Goal: Information Seeking & Learning: Learn about a topic

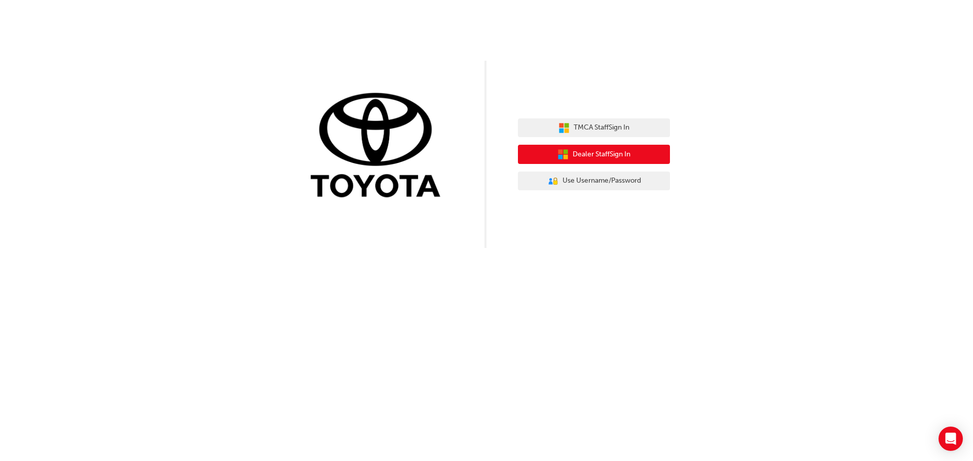
click at [608, 153] on span "Dealer Staff Sign In" at bounding box center [601, 155] width 58 height 12
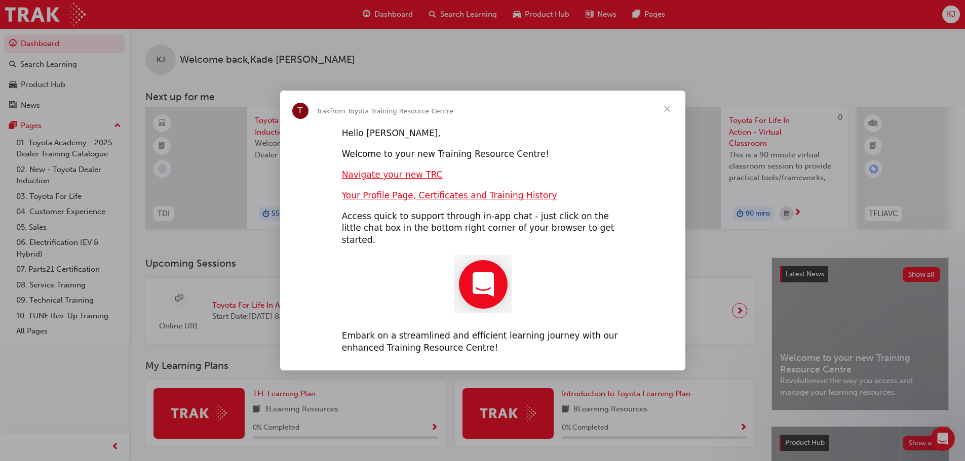
click at [666, 111] on span "Close" at bounding box center [667, 109] width 36 height 36
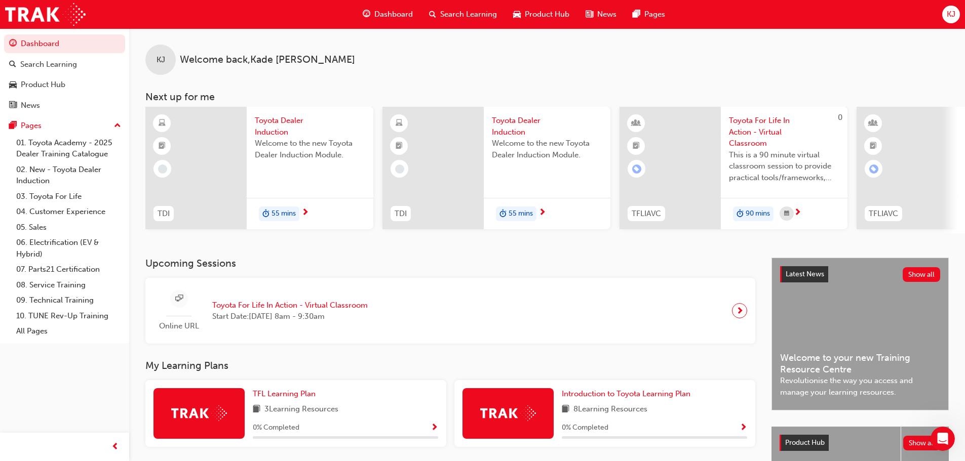
click at [549, 11] on span "Product Hub" at bounding box center [547, 15] width 45 height 12
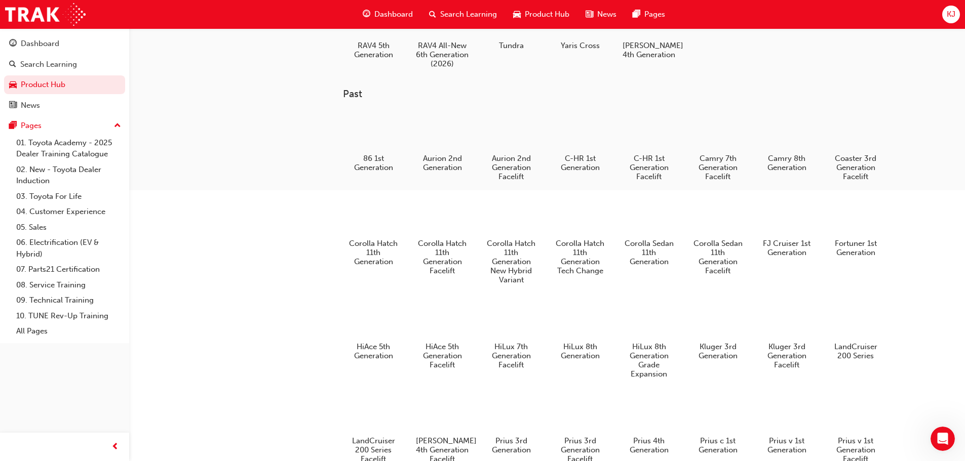
scroll to position [325, 0]
click at [569, 220] on div at bounding box center [580, 216] width 53 height 38
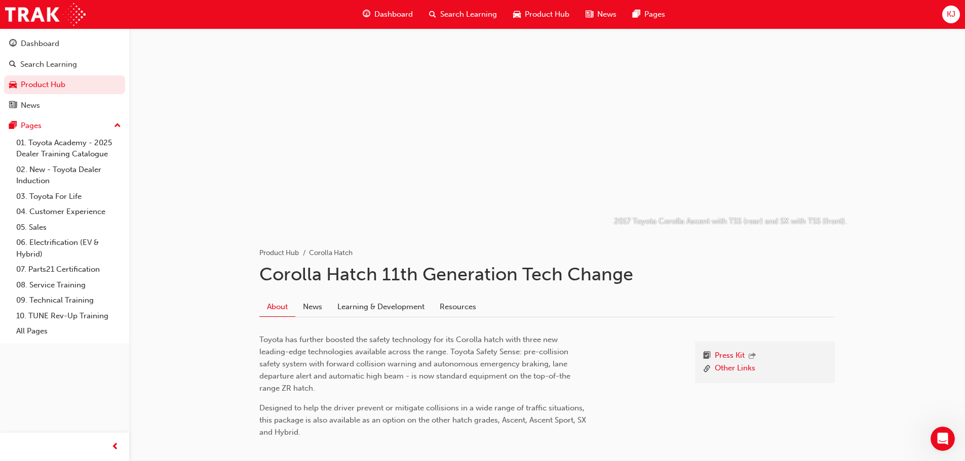
click at [550, 13] on span "Product Hub" at bounding box center [547, 15] width 45 height 12
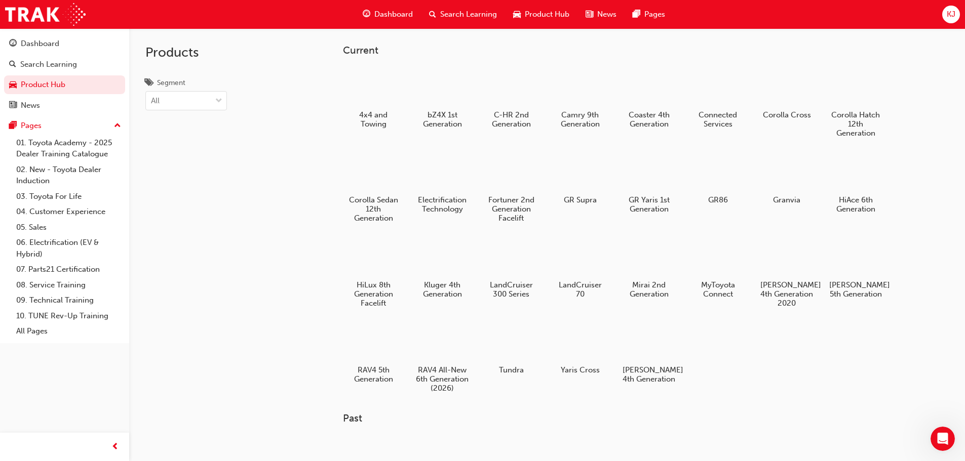
click at [605, 13] on span "News" at bounding box center [606, 15] width 19 height 12
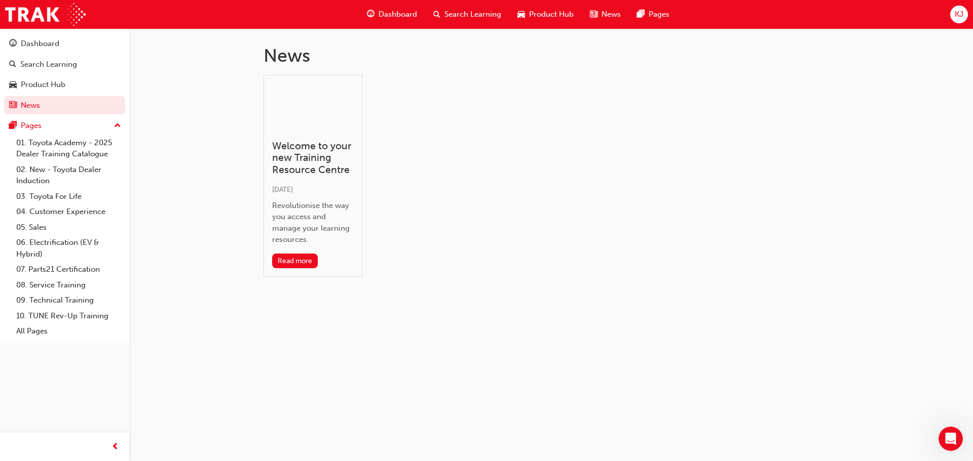
click at [395, 10] on span "Dashboard" at bounding box center [397, 15] width 38 height 12
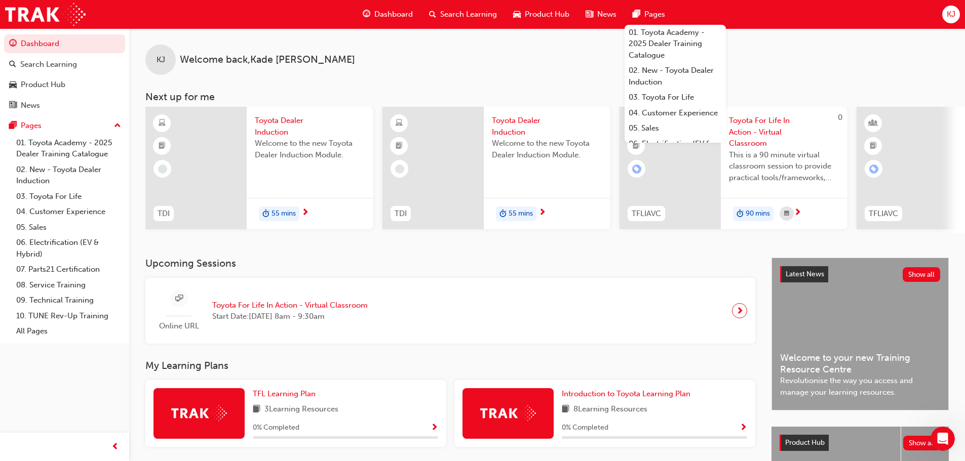
click at [288, 210] on span "55 mins" at bounding box center [284, 214] width 24 height 12
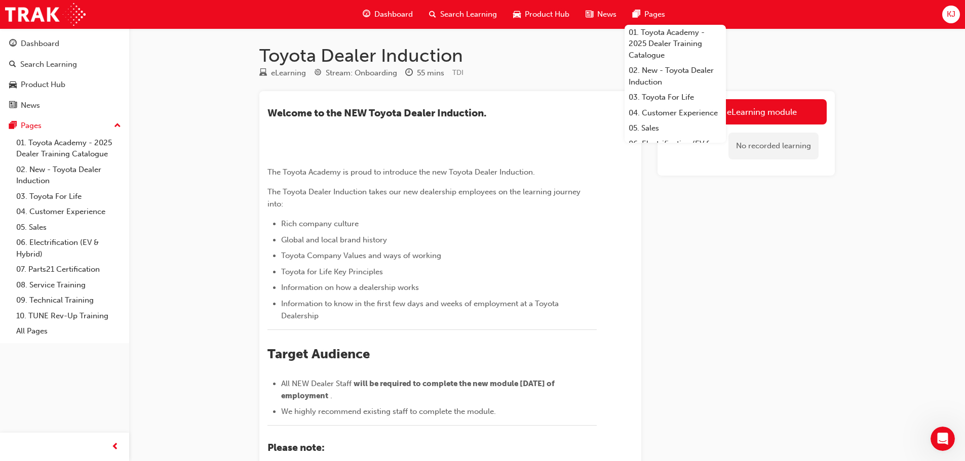
click at [751, 315] on div "Launch eLearning module No recorded learning" at bounding box center [746, 362] width 177 height 542
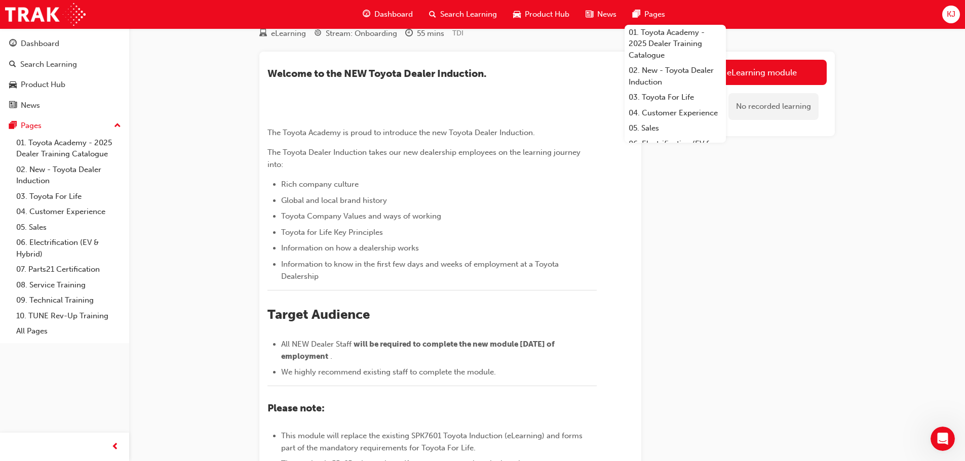
scroll to position [27, 0]
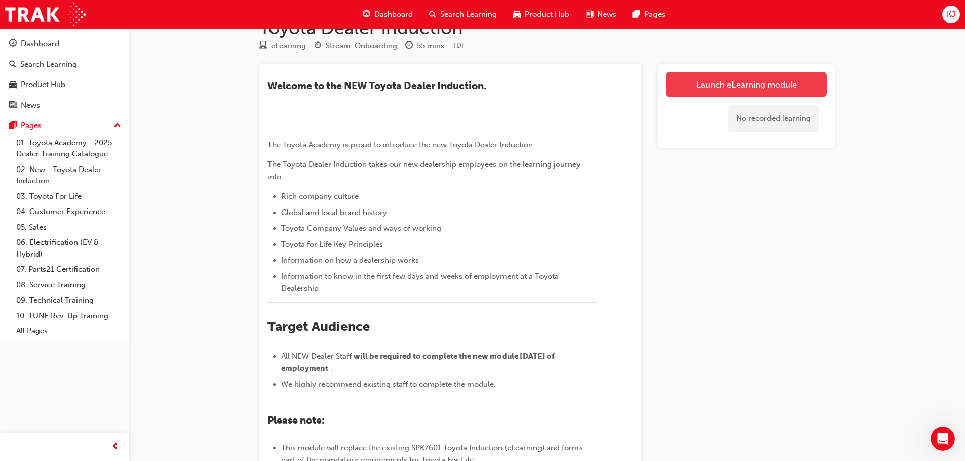
click at [726, 89] on link "Launch eLearning module" at bounding box center [746, 84] width 161 height 25
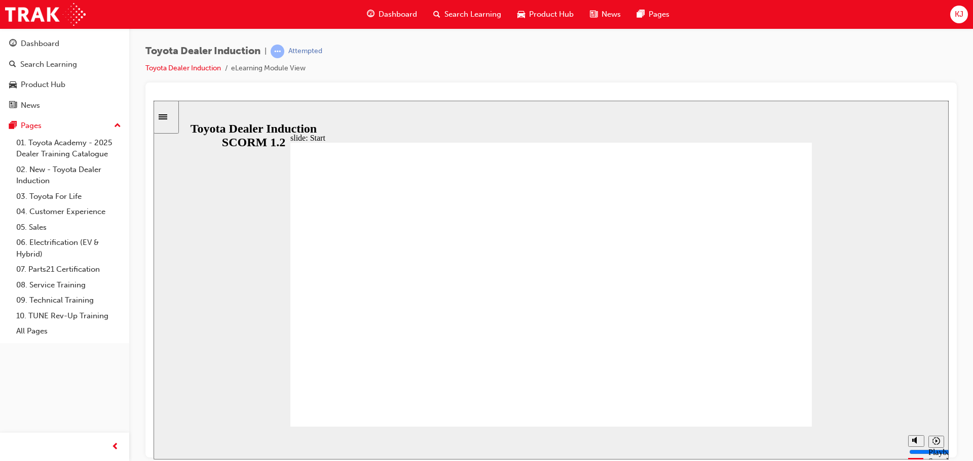
click at [788, 447] on div "playback controls" at bounding box center [532, 441] width 702 height 11
click at [854, 446] on div "playback controls" at bounding box center [532, 441] width 702 height 11
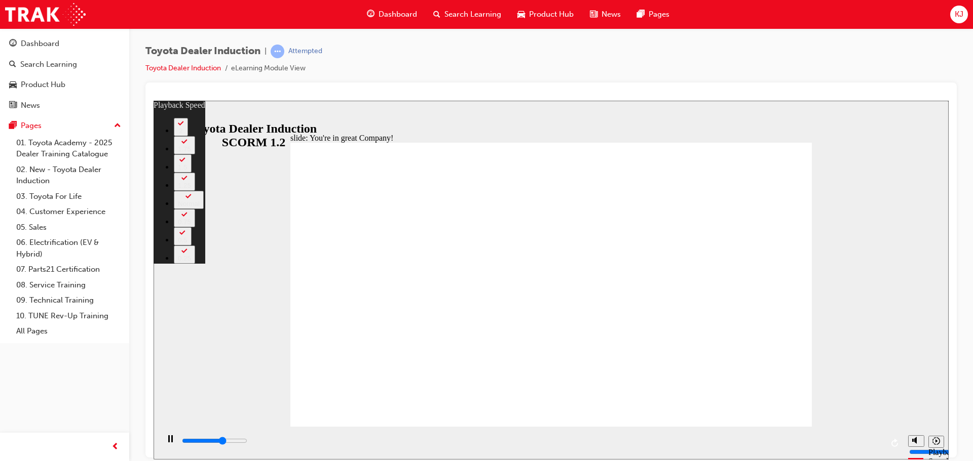
type input "4800"
type input "0"
type input "5100"
type input "0"
type input "5300"
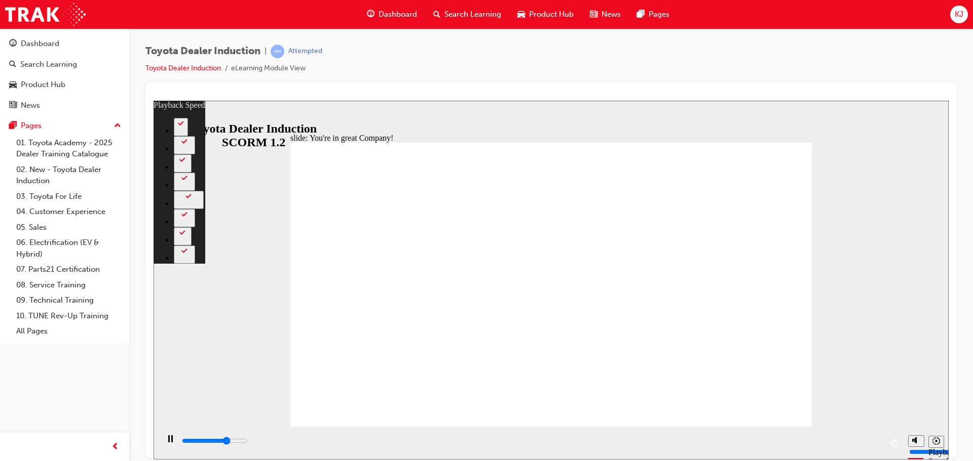
type input "1"
type input "5600"
type input "1"
type input "5900"
type input "1"
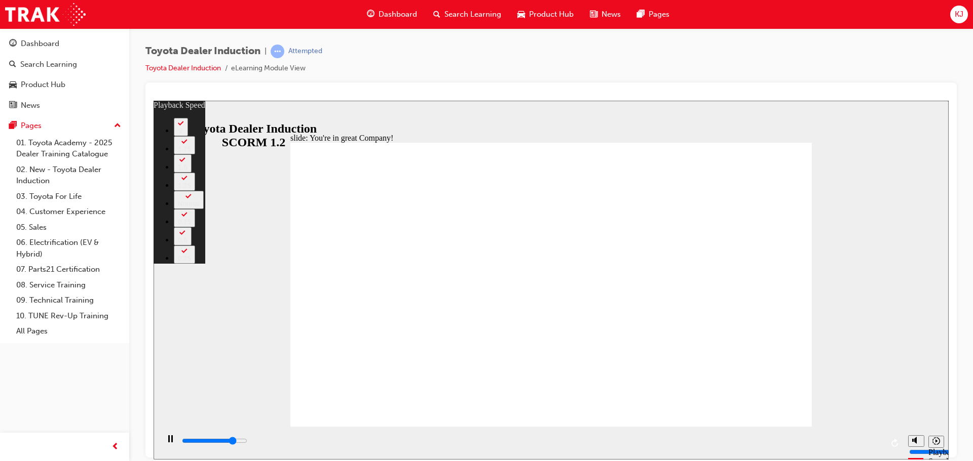
type input "6100"
type input "1"
type input "6400"
type input "2"
type input "6700"
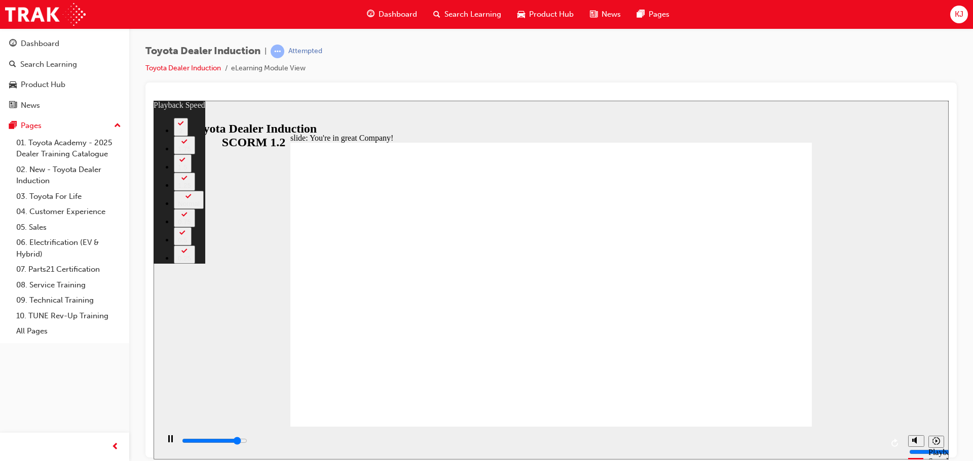
type input "2"
type input "6900"
type input "2"
type input "7200"
type input "2"
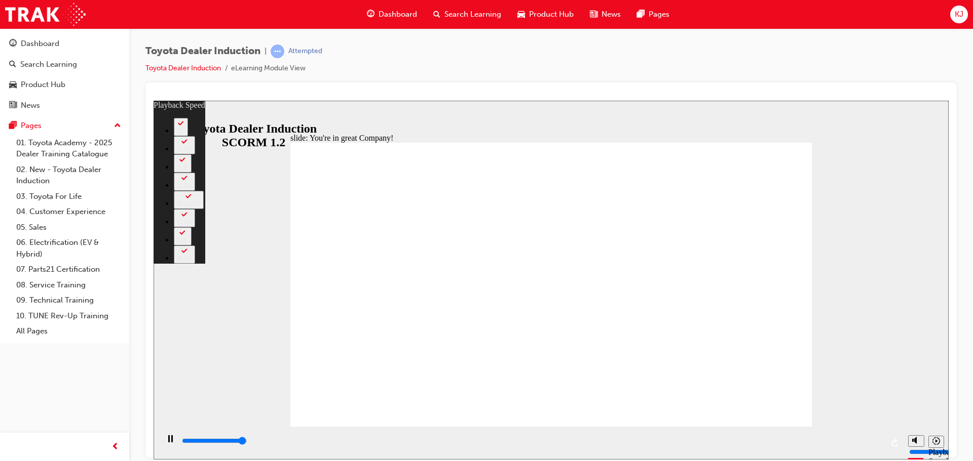
type input "7500"
type input "3"
type input "7500"
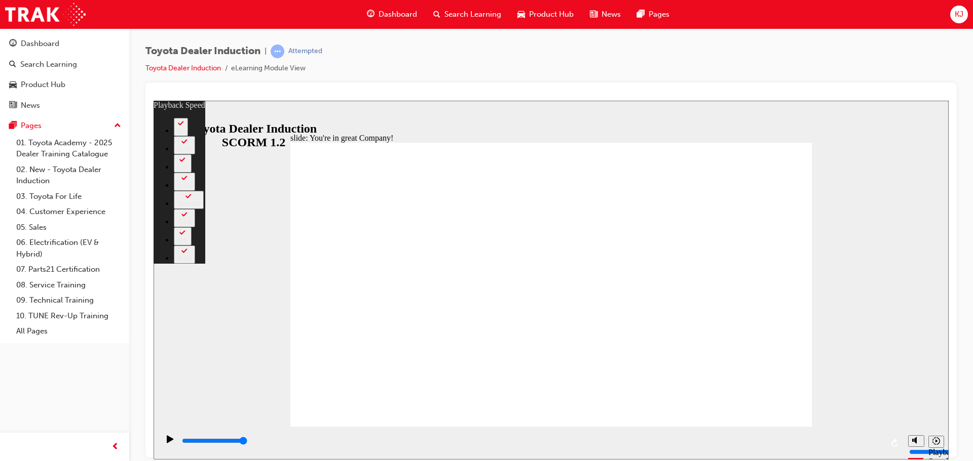
type input "156"
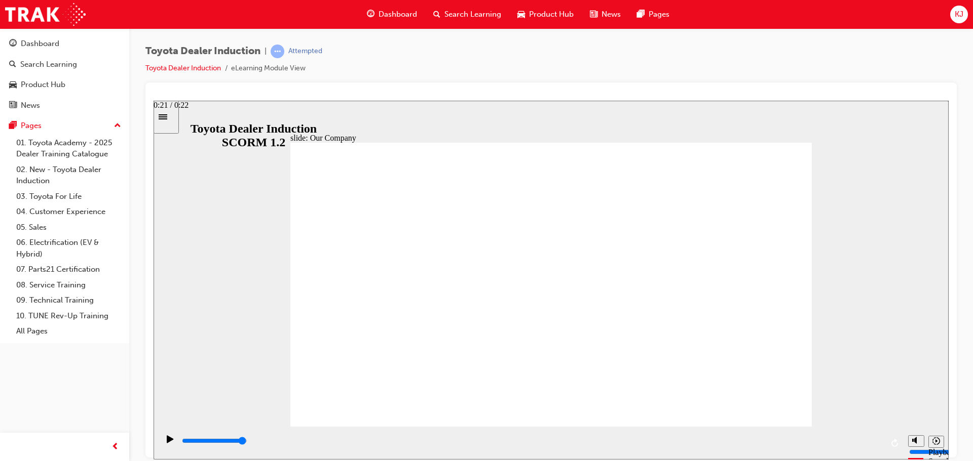
click at [869, 444] on div "playback controls" at bounding box center [532, 441] width 702 height 11
drag, startPoint x: 545, startPoint y: 374, endPoint x: 576, endPoint y: 388, distance: 34.3
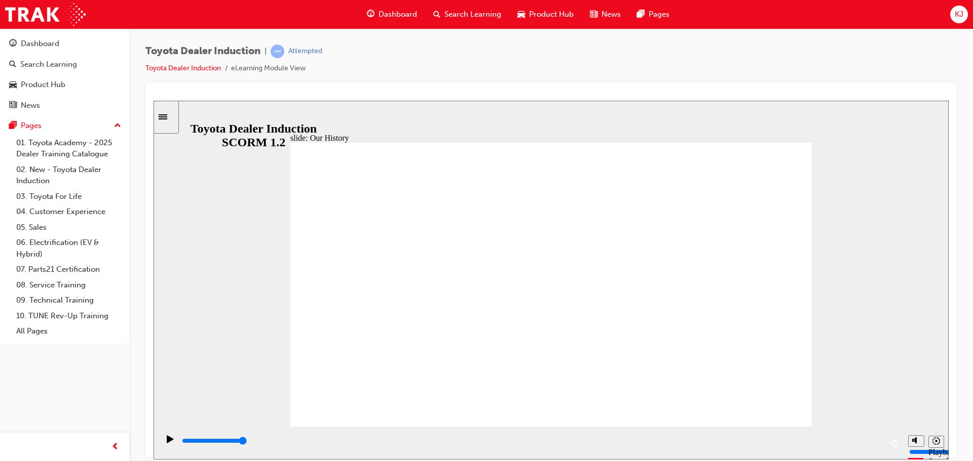
drag, startPoint x: 406, startPoint y: 367, endPoint x: 492, endPoint y: 378, distance: 86.8
drag, startPoint x: 550, startPoint y: 366, endPoint x: 660, endPoint y: 384, distance: 110.8
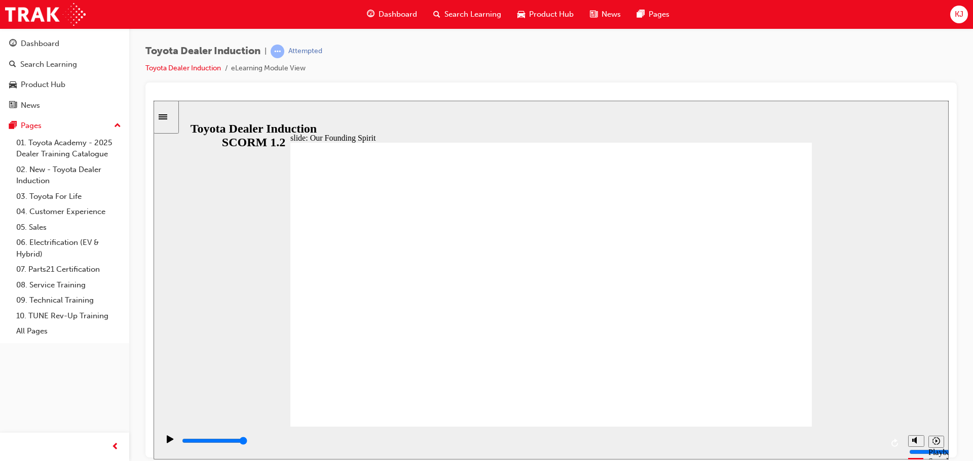
click at [867, 445] on div "playback controls" at bounding box center [532, 441] width 702 height 11
click at [650, 440] on div "playback controls" at bounding box center [532, 441] width 702 height 11
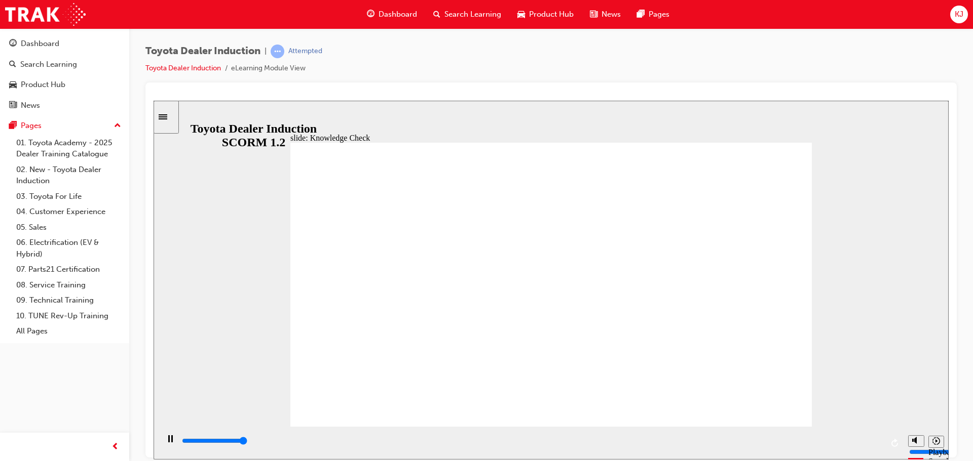
type input "5000"
radio input "true"
type input "5000"
radio input "true"
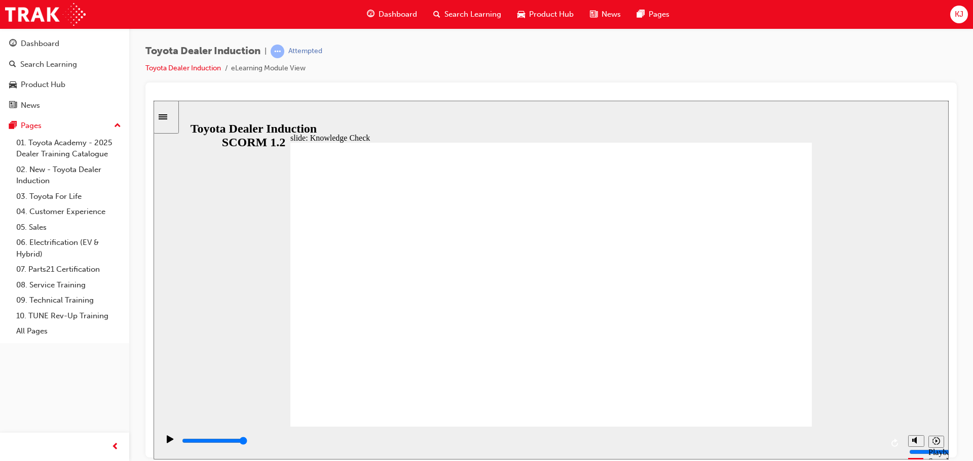
click at [802, 440] on div "playback controls" at bounding box center [532, 441] width 702 height 11
click at [247, 442] on input "slide progress" at bounding box center [214, 441] width 65 height 8
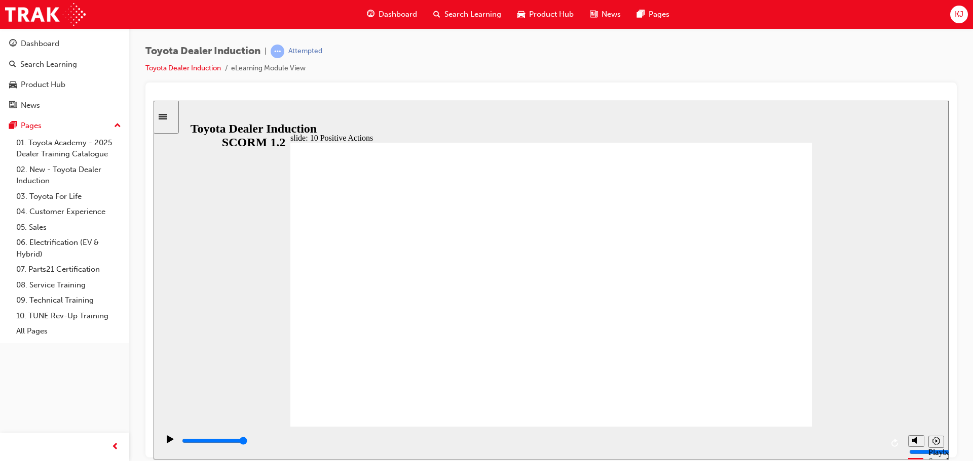
click at [865, 204] on div "slide: 10 Positive Actions Multiply 1 Taking a personal interest in everything,…" at bounding box center [550, 279] width 795 height 359
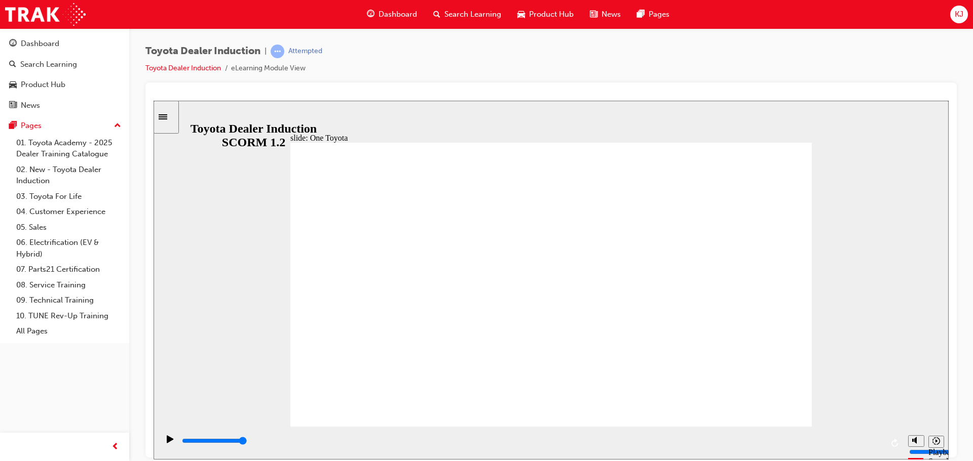
click at [247, 443] on input "slide progress" at bounding box center [214, 441] width 65 height 8
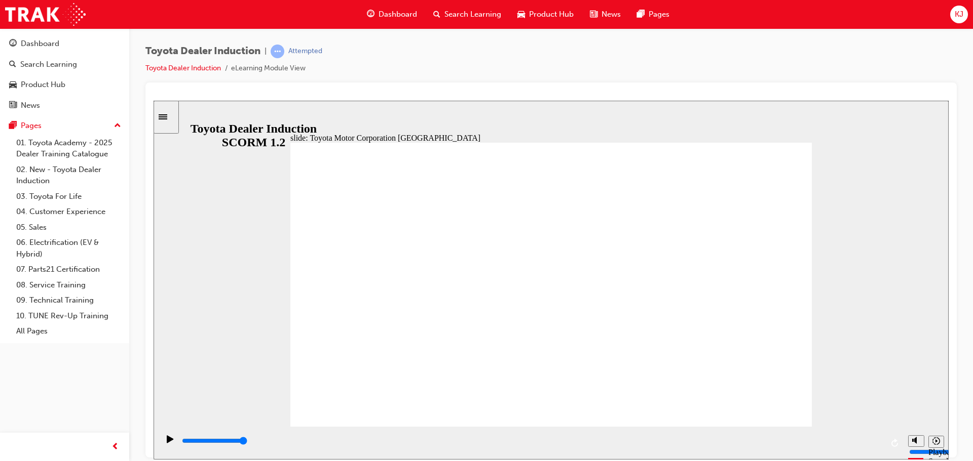
type input "15300"
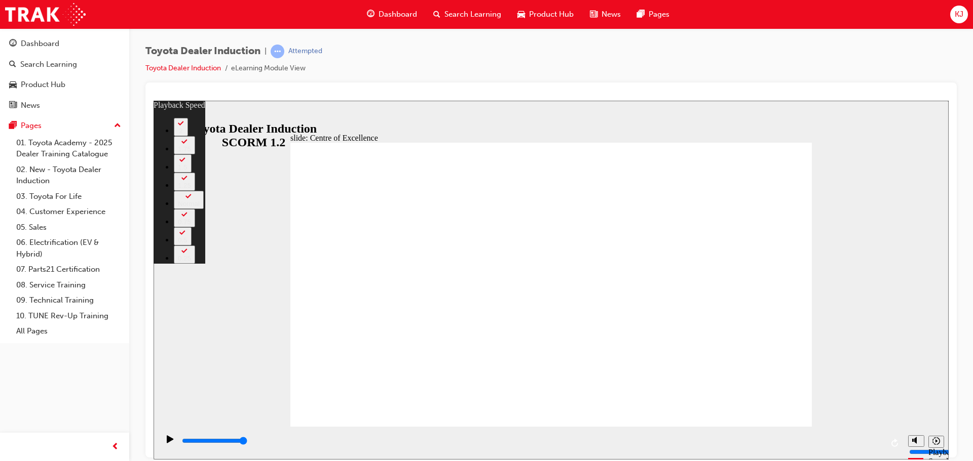
type input "248"
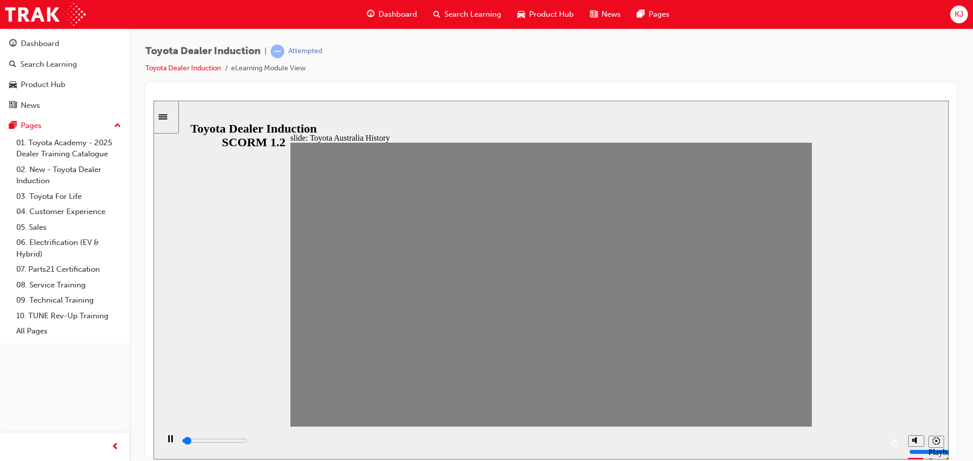
drag, startPoint x: 306, startPoint y: 291, endPoint x: 334, endPoint y: 295, distance: 28.2
drag, startPoint x: 329, startPoint y: 290, endPoint x: 841, endPoint y: 297, distance: 511.7
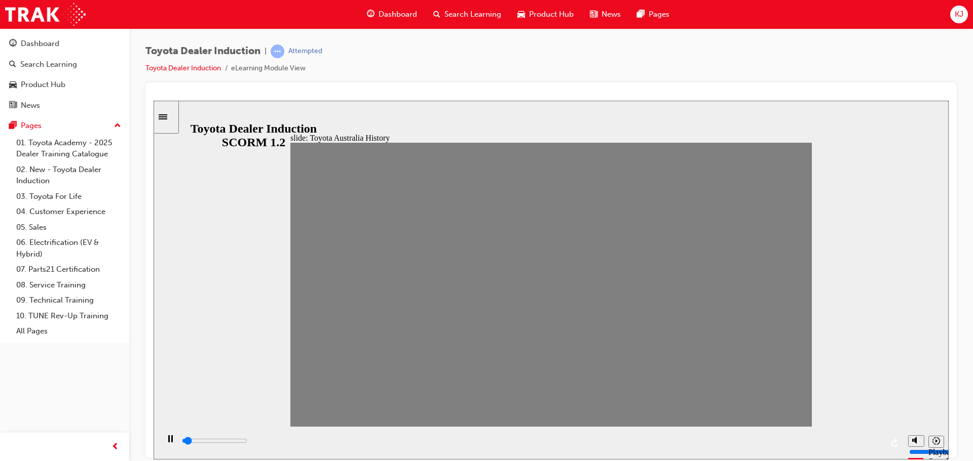
drag, startPoint x: 789, startPoint y: 293, endPoint x: 757, endPoint y: 290, distance: 32.1
type input "0"
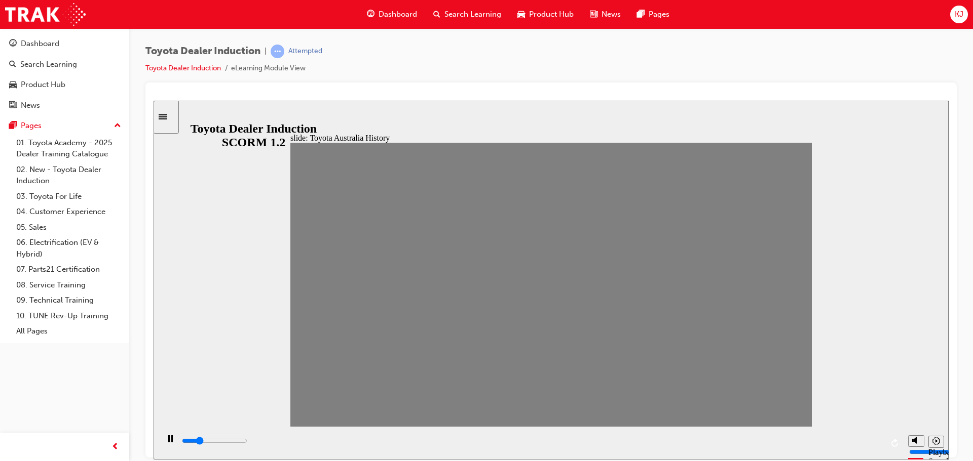
type input "20"
drag, startPoint x: 772, startPoint y: 289, endPoint x: 794, endPoint y: 290, distance: 21.8
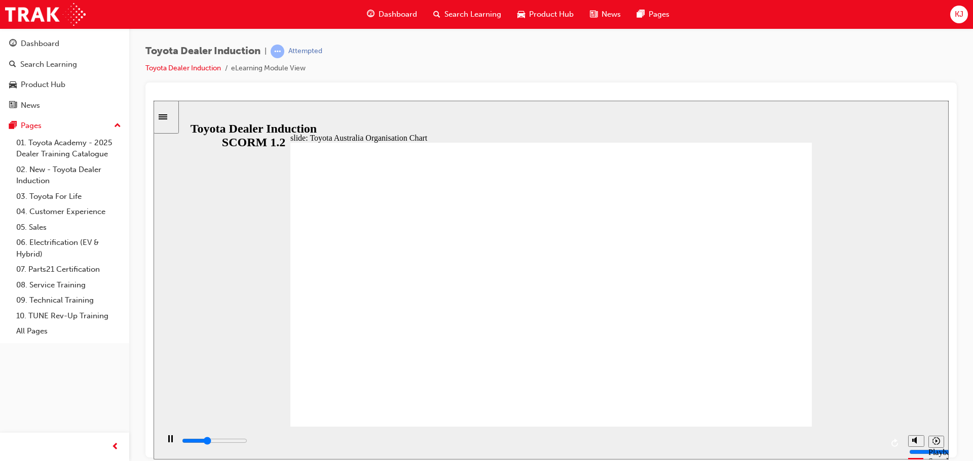
click at [861, 437] on div "playback controls" at bounding box center [532, 443] width 702 height 15
type input "5000"
radio input "true"
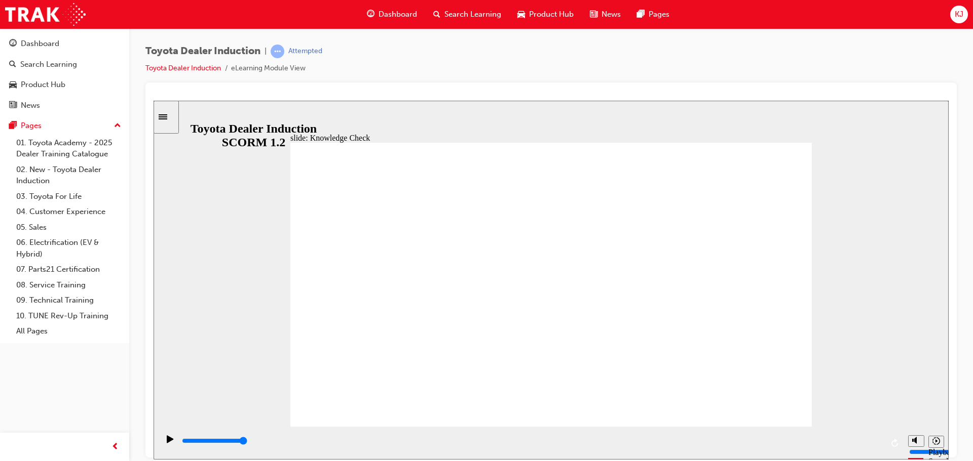
type input "5000"
radio input "true"
drag, startPoint x: 767, startPoint y: 154, endPoint x: 571, endPoint y: 328, distance: 261.6
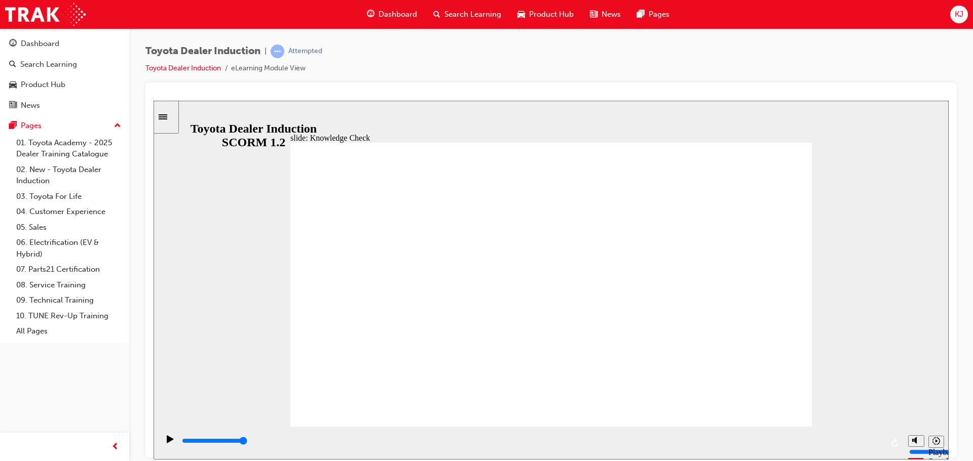
type input "5000"
radio input "true"
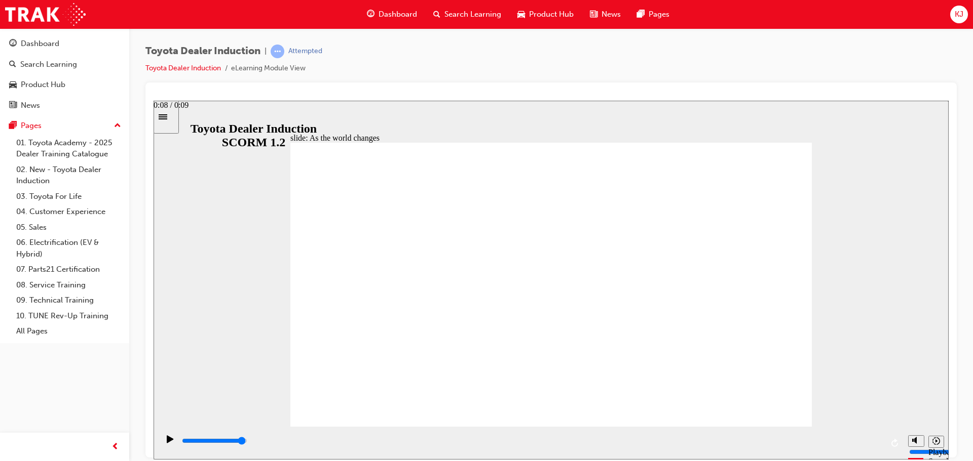
click at [860, 439] on div "playback controls" at bounding box center [532, 441] width 702 height 11
type input "9200"
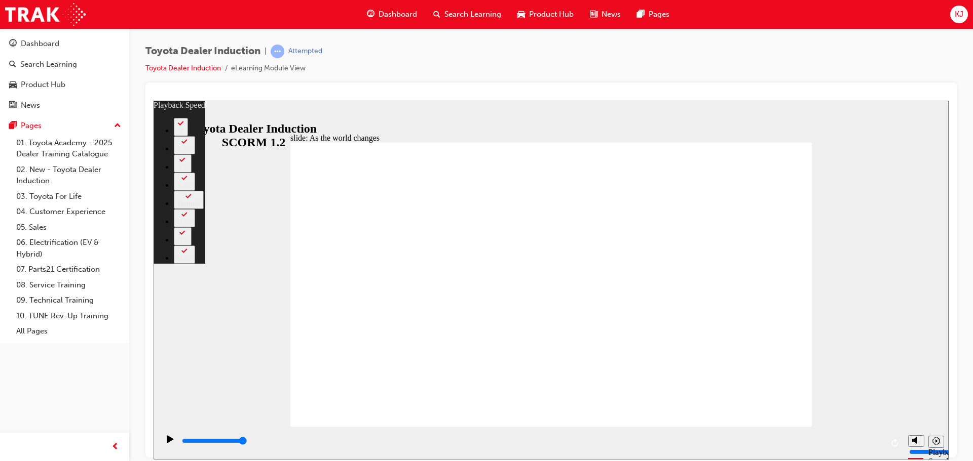
type input "128"
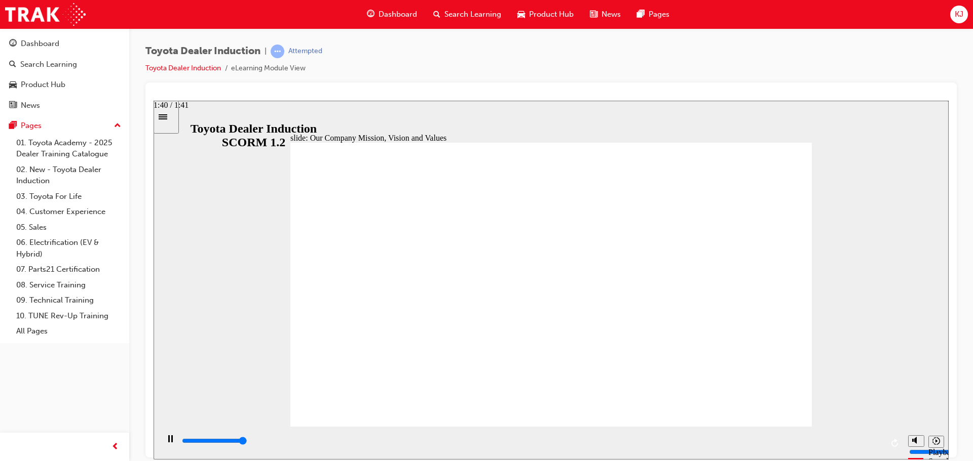
click at [878, 441] on div "playback controls" at bounding box center [532, 441] width 702 height 11
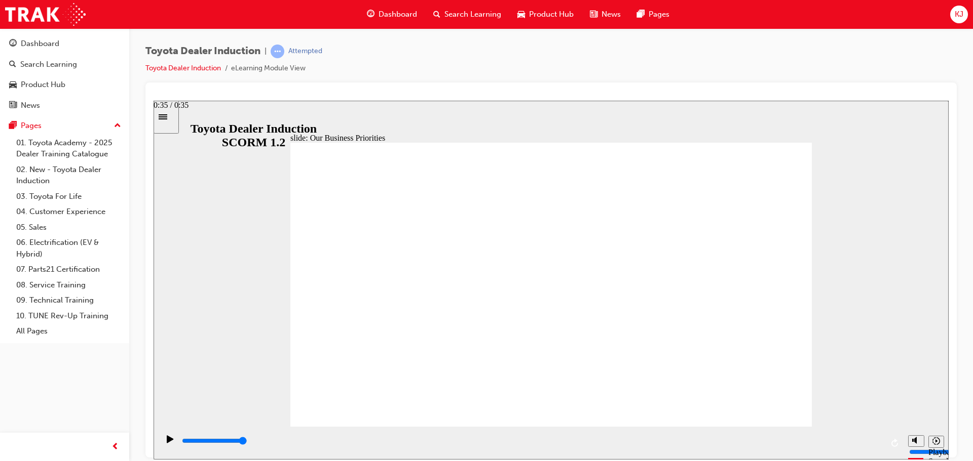
click at [247, 443] on input "slide progress" at bounding box center [214, 441] width 65 height 8
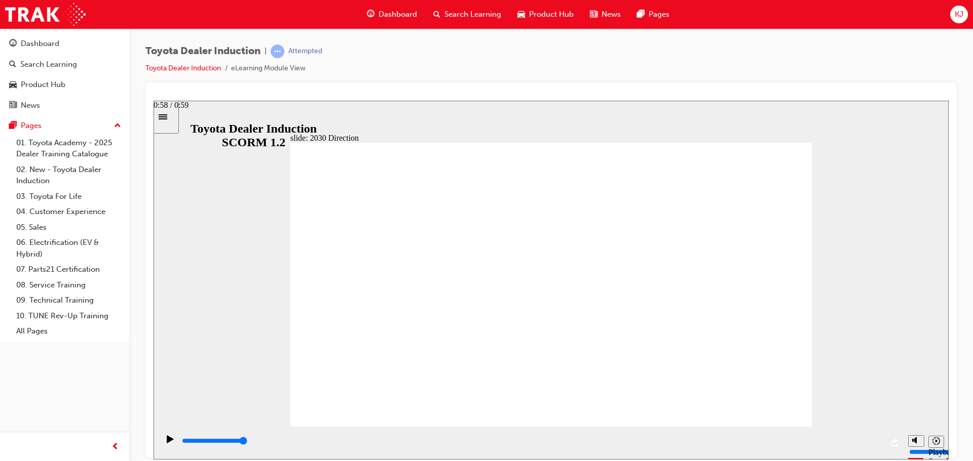
drag, startPoint x: 877, startPoint y: 444, endPoint x: 663, endPoint y: 364, distance: 228.7
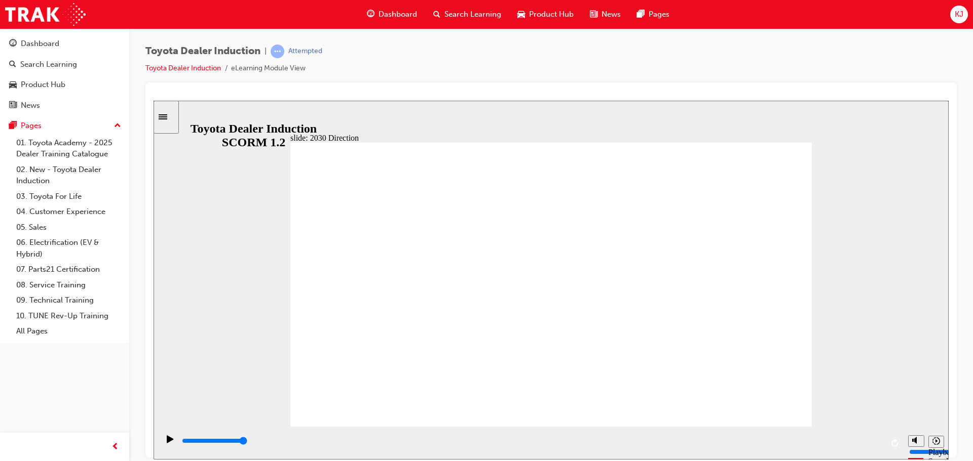
type input "5000"
type input "m"
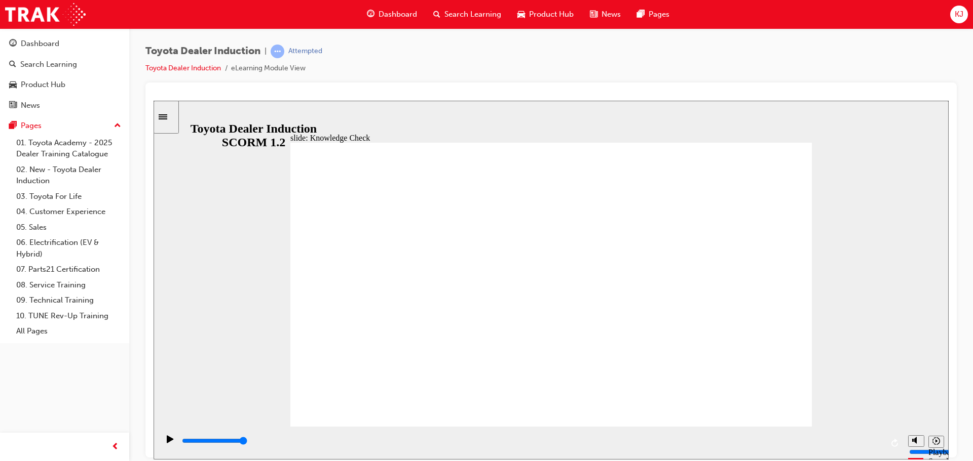
type input "m"
type input "mo"
type input "mob"
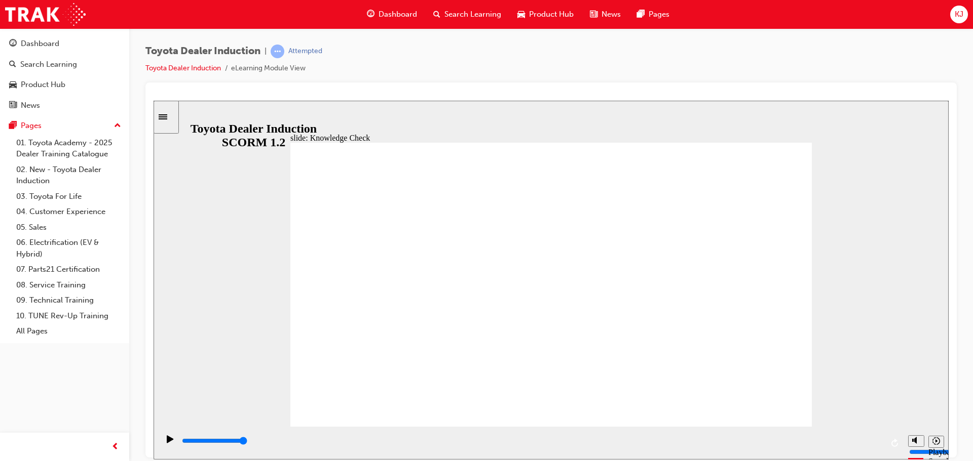
type input "mobi"
type input "mobil"
type input "mobili"
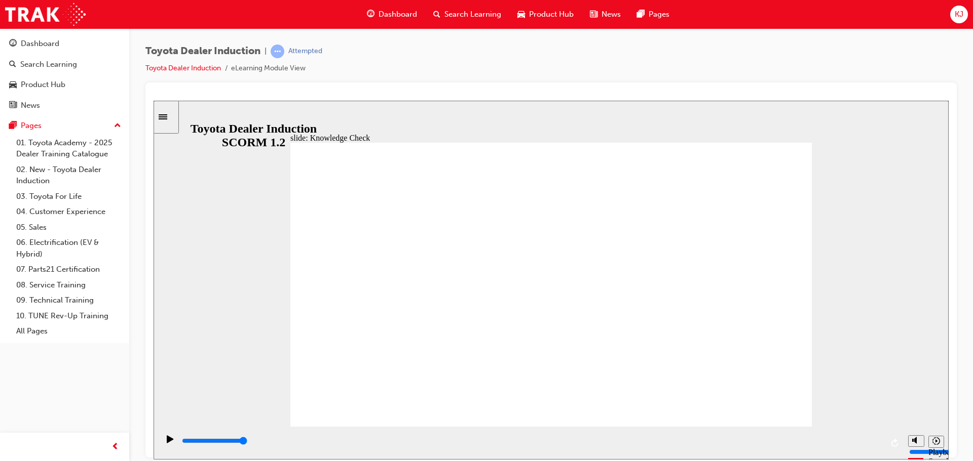
type input "mobili"
type input "mobilit"
type input "mobility"
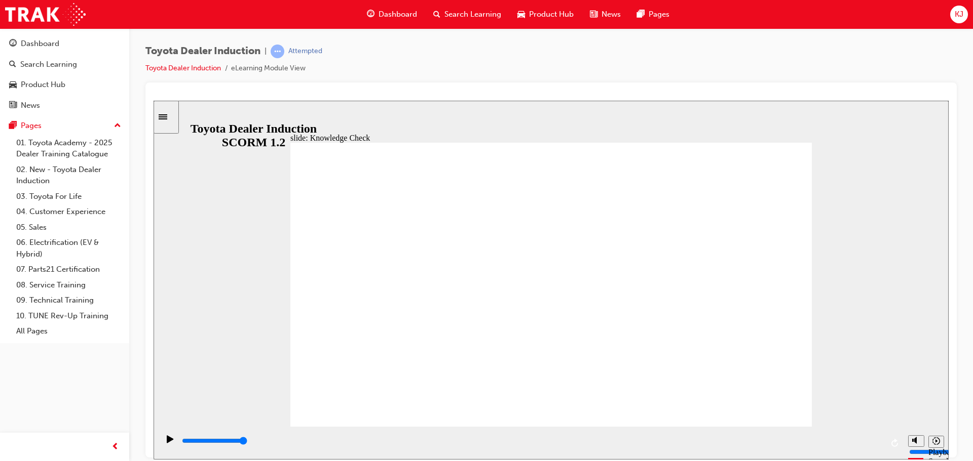
type input "mobility"
type input "5000"
type input "m"
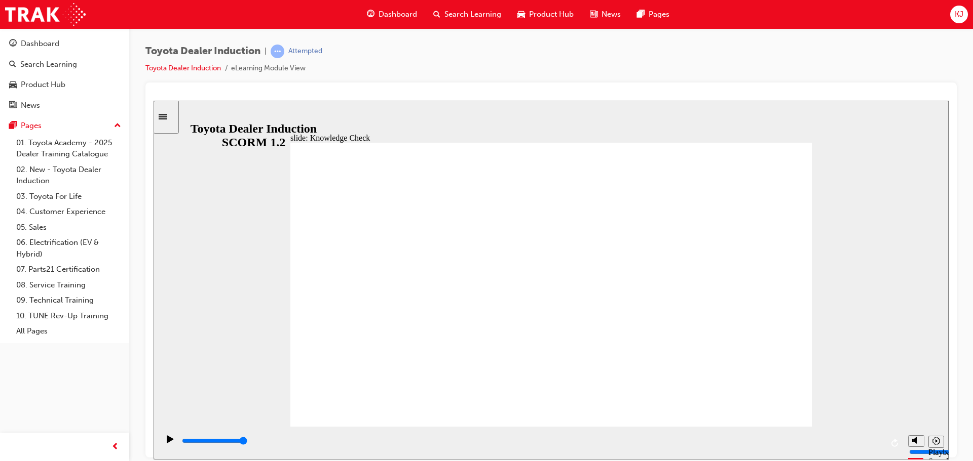
type input "mo"
type input "mov"
type input "move"
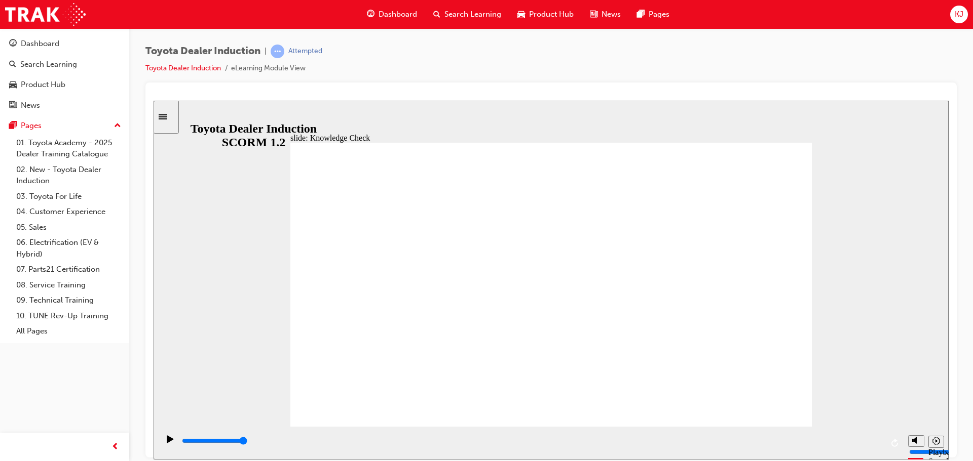
type input "move"
type input "moved"
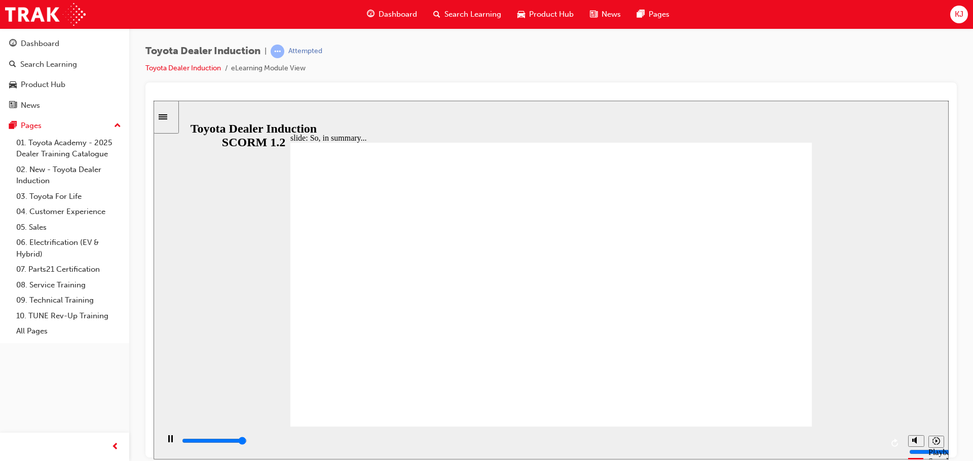
type input "6500"
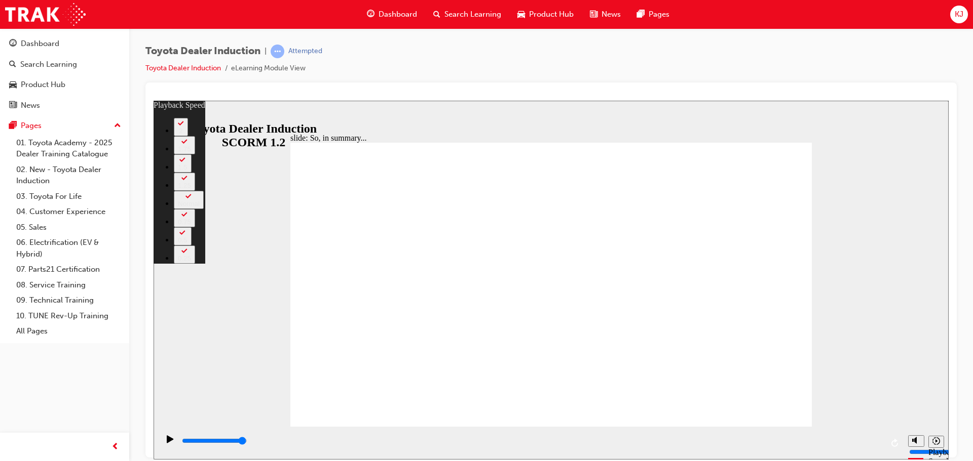
type input "128"
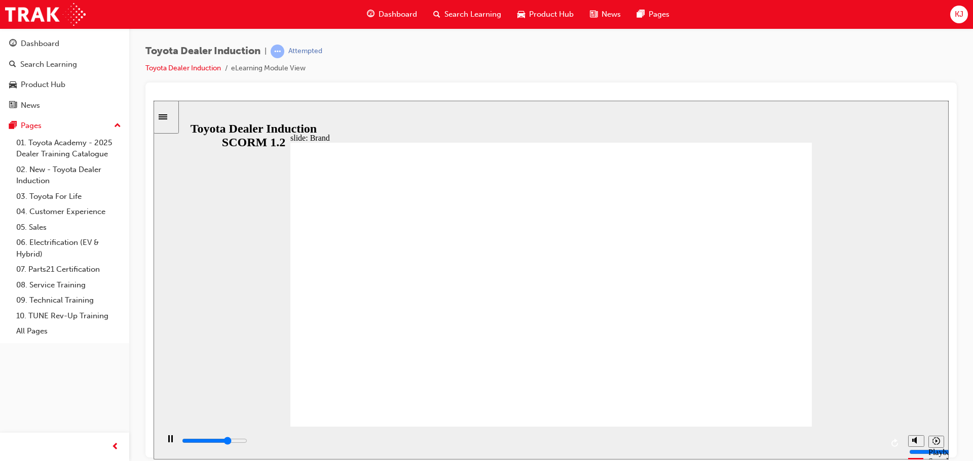
click at [781, 446] on div "playback controls" at bounding box center [532, 441] width 702 height 11
click at [247, 443] on input "slide progress" at bounding box center [214, 441] width 65 height 8
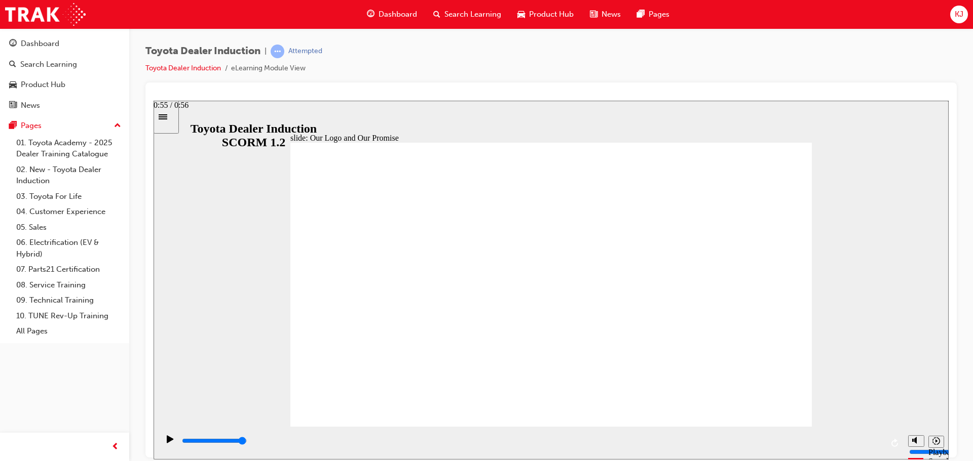
click at [870, 444] on div "playback controls" at bounding box center [532, 441] width 702 height 11
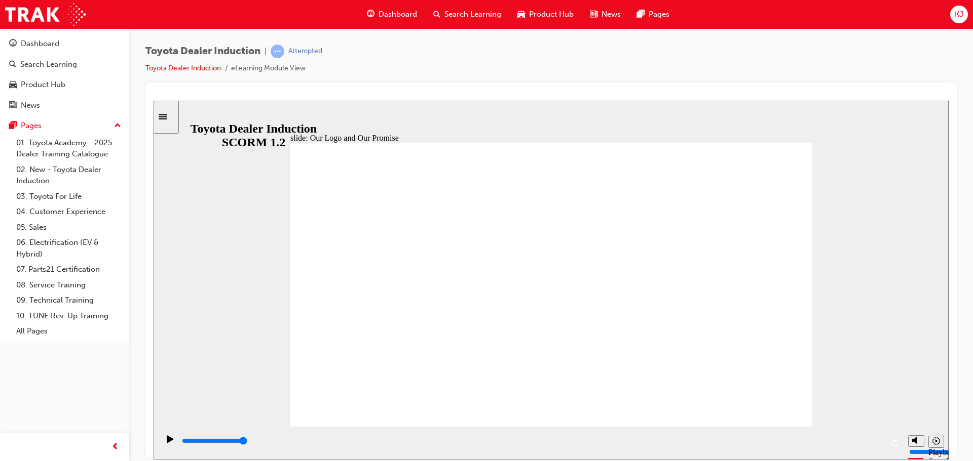
click at [875, 447] on div "playback controls" at bounding box center [532, 441] width 702 height 11
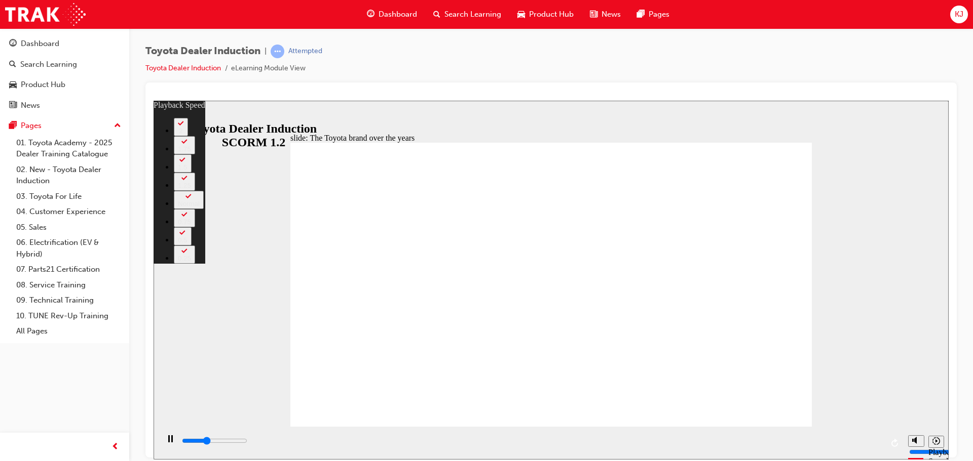
type input "3100"
type input "0"
type input "3400"
type input "1"
type input "3600"
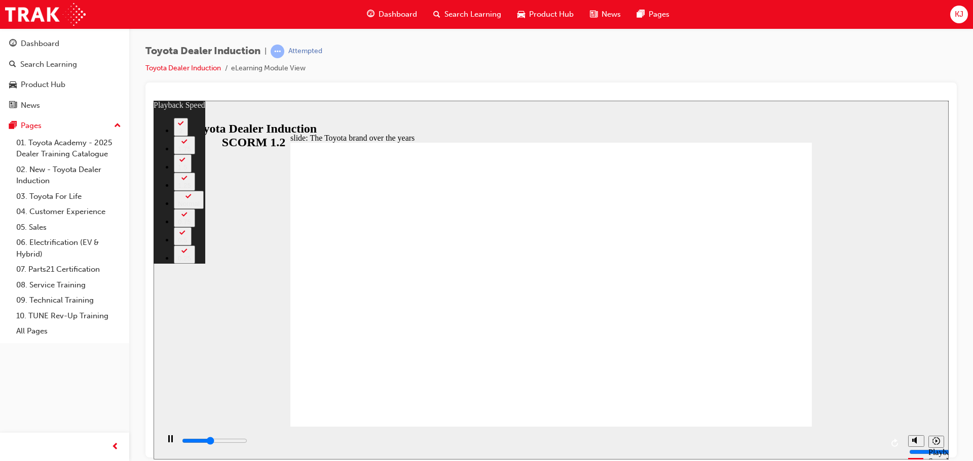
type input "1"
type input "3900"
type input "1"
type input "4200"
type input "1"
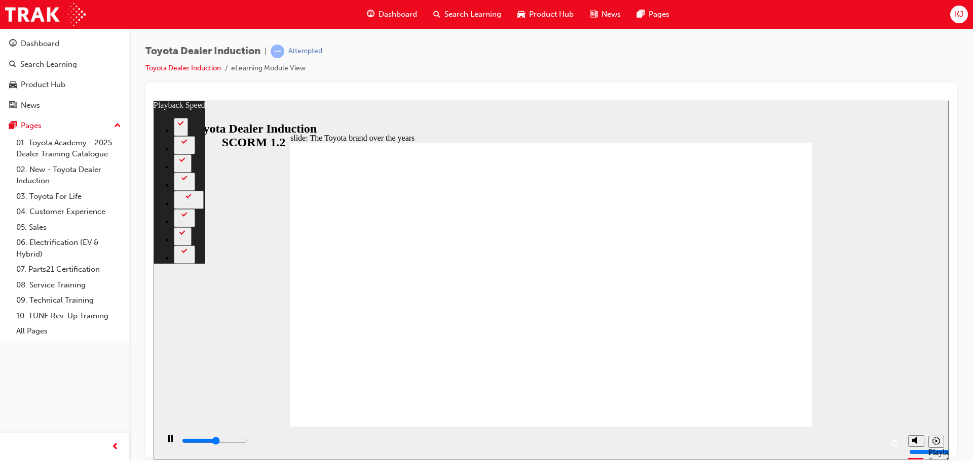
type input "4400"
type input "2"
type input "4700"
type input "2"
type input "5000"
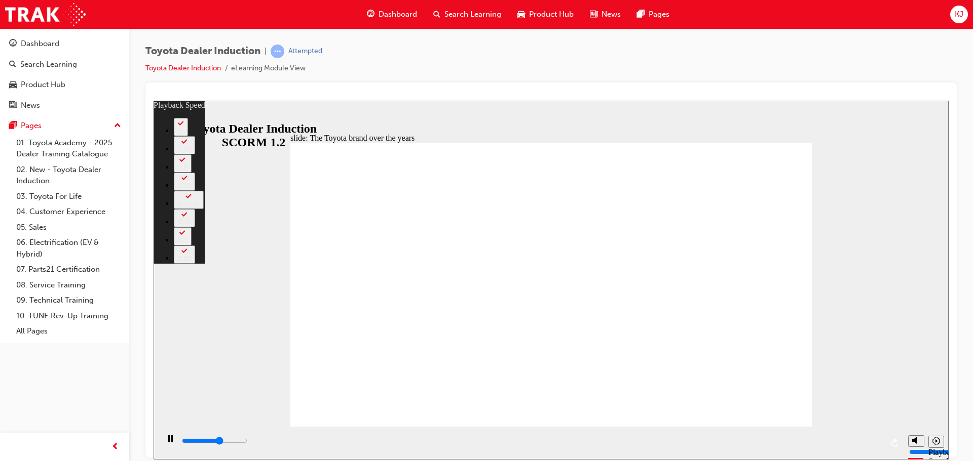
type input "2"
type input "5000"
type input "15"
type input "5100"
type input "15"
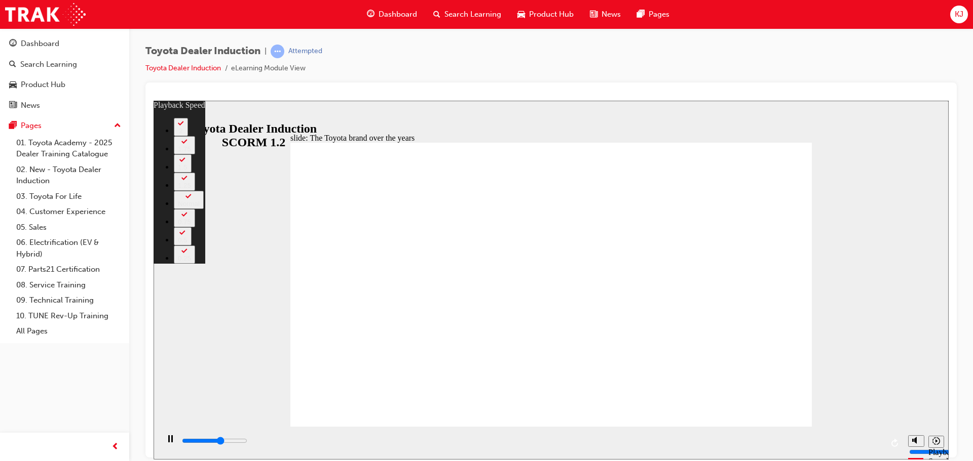
type input "5100"
type input "15"
type input "5400"
type input "16"
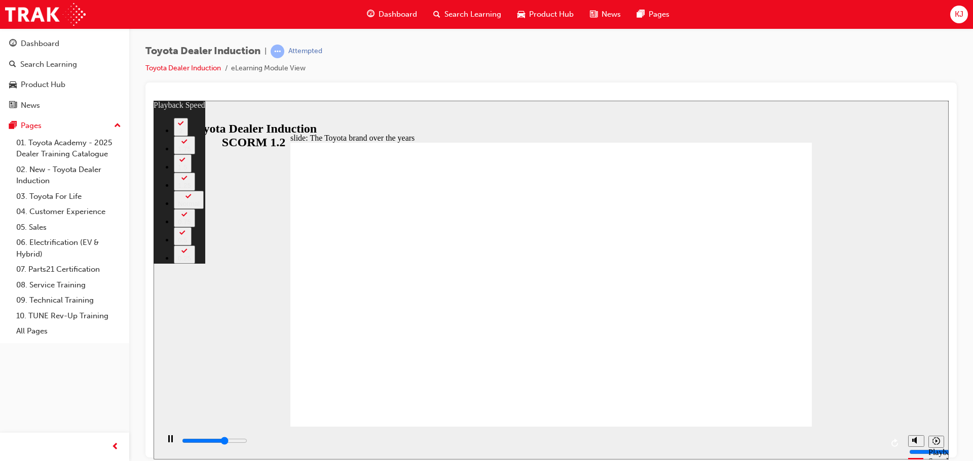
type input "5700"
type input "16"
type input "5900"
type input "16"
type input "6200"
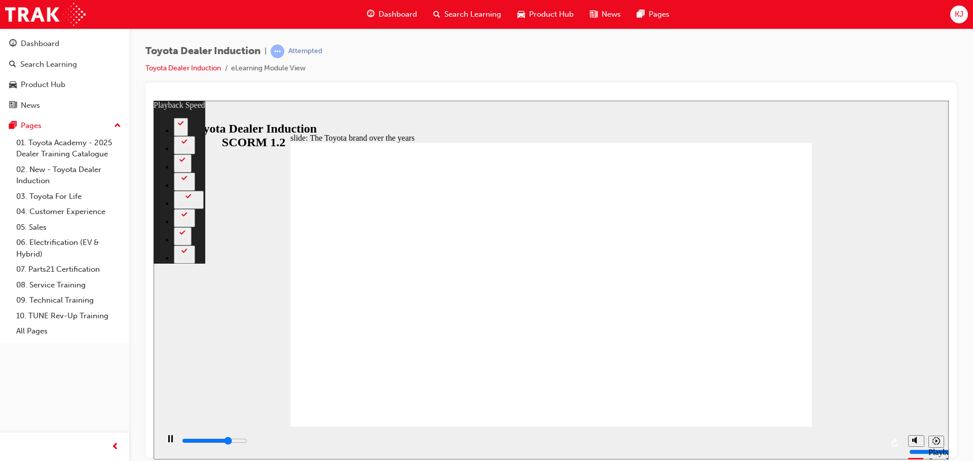
type input "16"
type input "6500"
type input "17"
type input "6700"
type input "17"
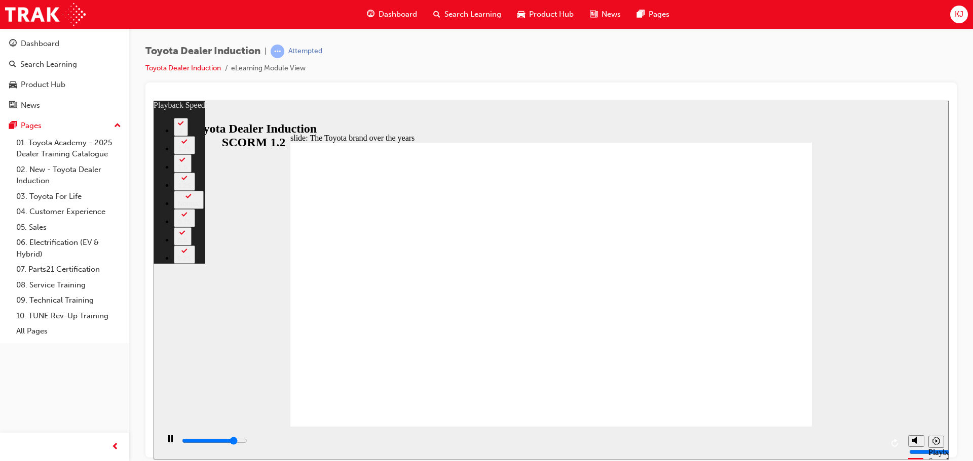
type input "7000"
type input "17"
type input "7300"
type input "17"
type input "7500"
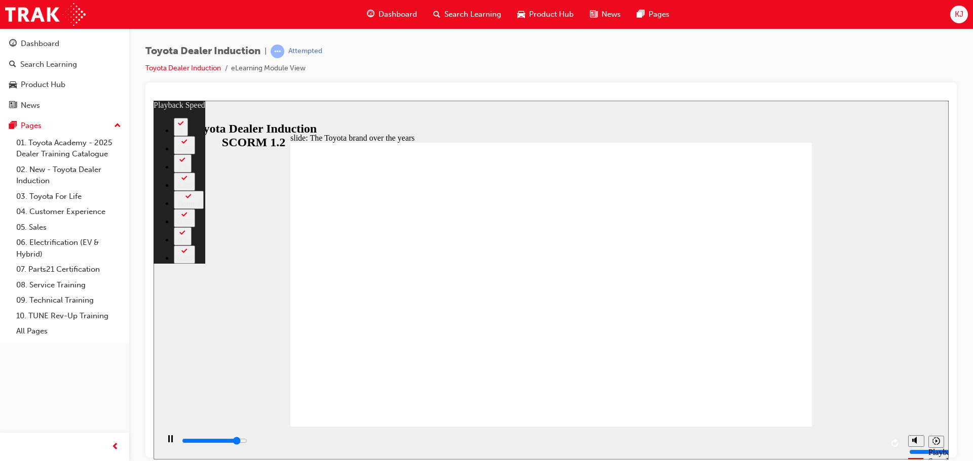
type input "18"
type input "7800"
type input "18"
type input "8100"
type input "18"
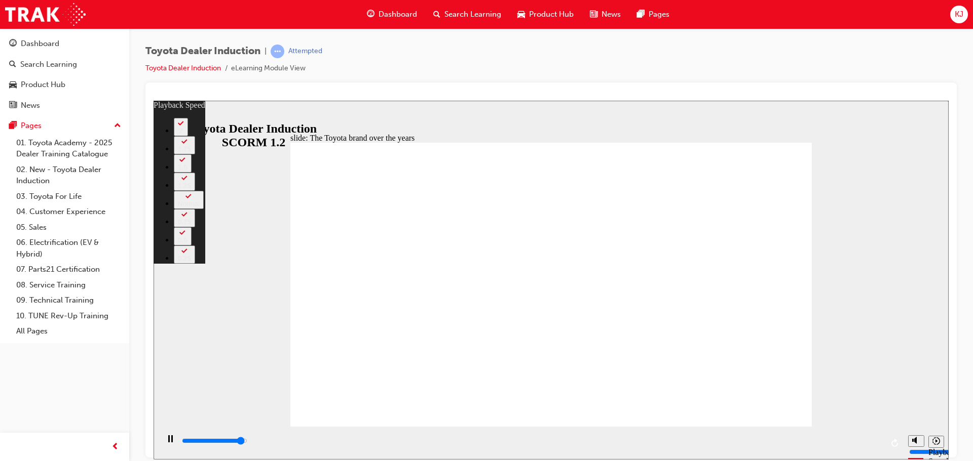
type input "8100"
type input "18"
type input "8300"
type input "19"
type input "8400"
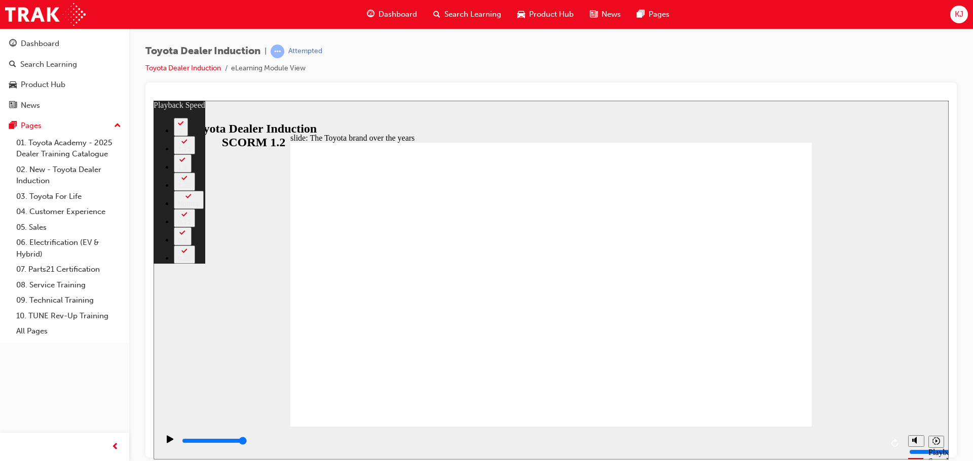
type input "165"
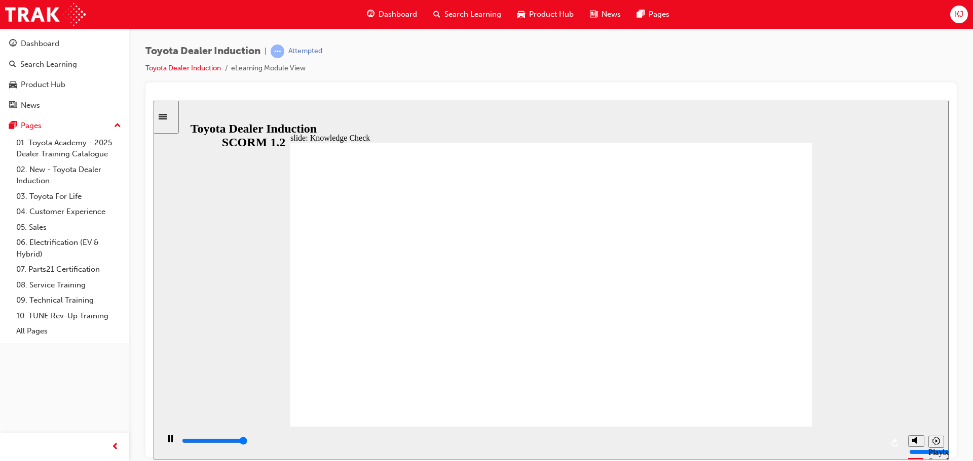
type input "5000"
radio input "true"
click at [871, 445] on div "playback controls" at bounding box center [532, 441] width 702 height 11
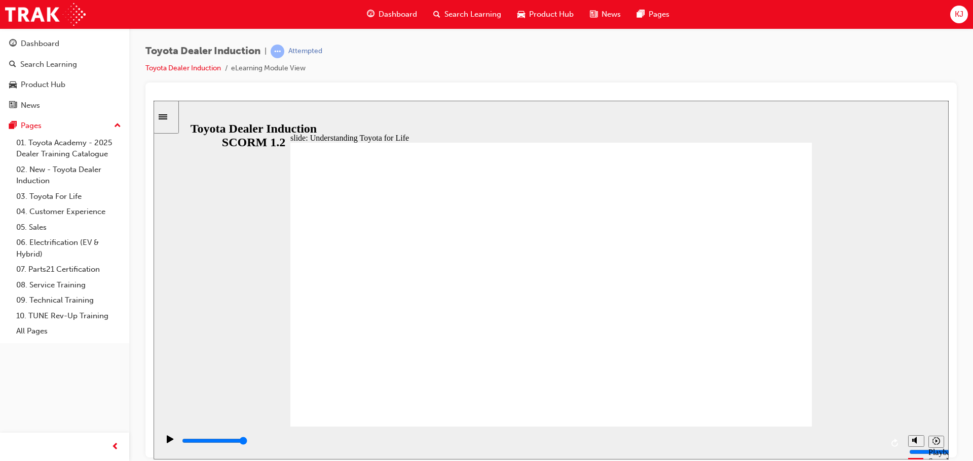
click at [872, 445] on div "playback controls" at bounding box center [532, 441] width 702 height 11
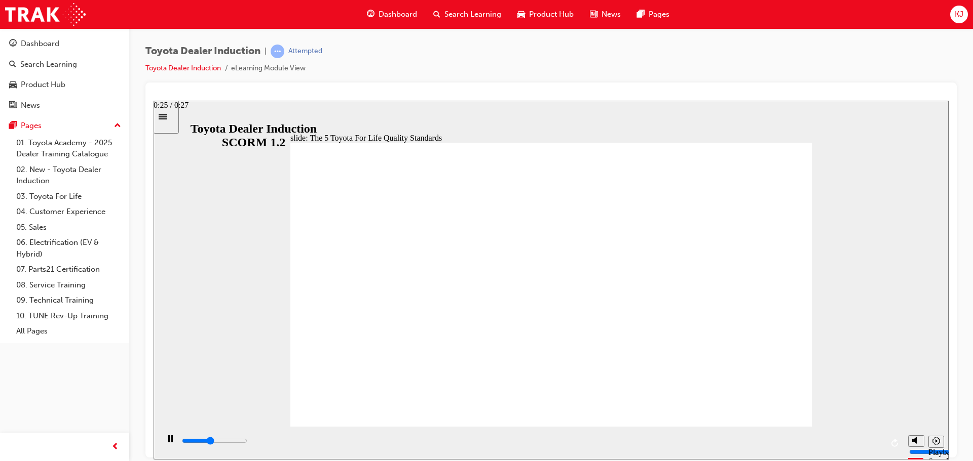
click at [854, 441] on div "playback controls" at bounding box center [532, 441] width 702 height 11
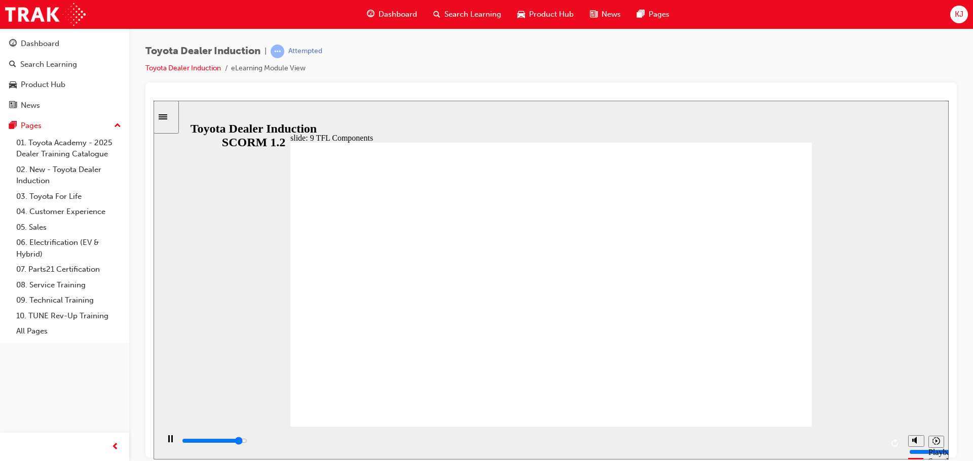
type input "13500"
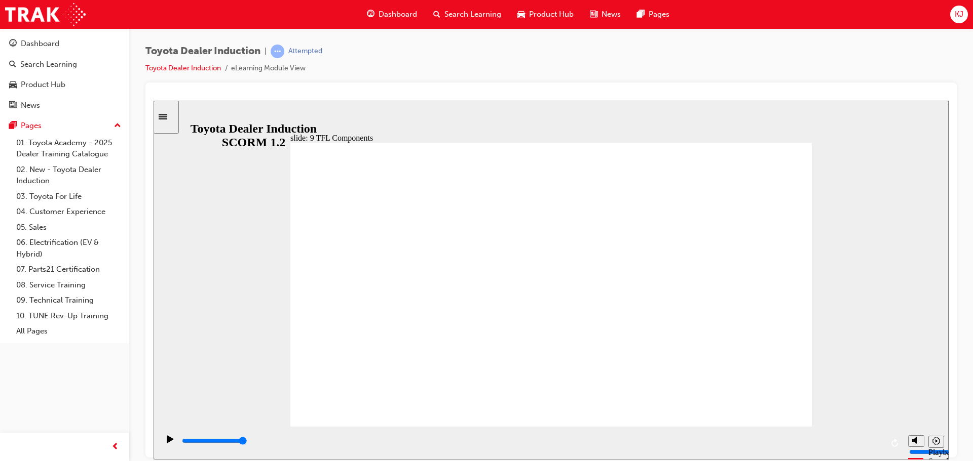
click at [247, 442] on input "slide progress" at bounding box center [214, 441] width 65 height 8
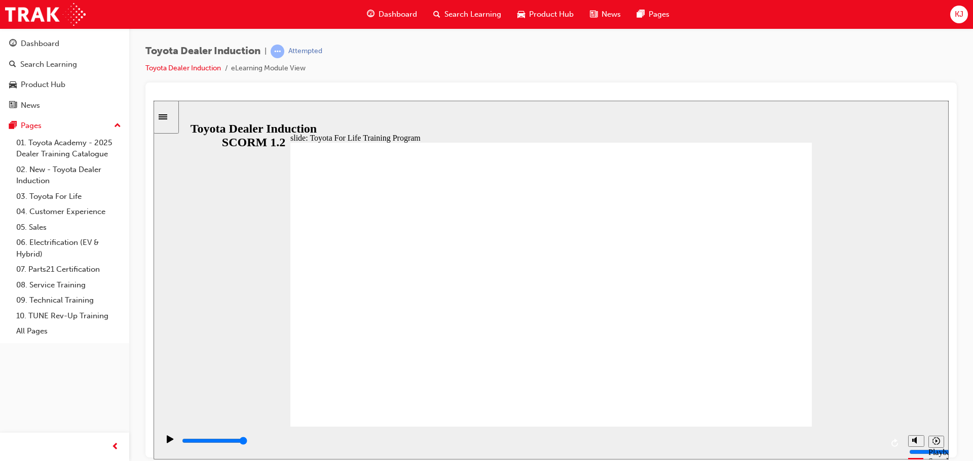
click at [861, 437] on div "playback controls" at bounding box center [532, 443] width 702 height 15
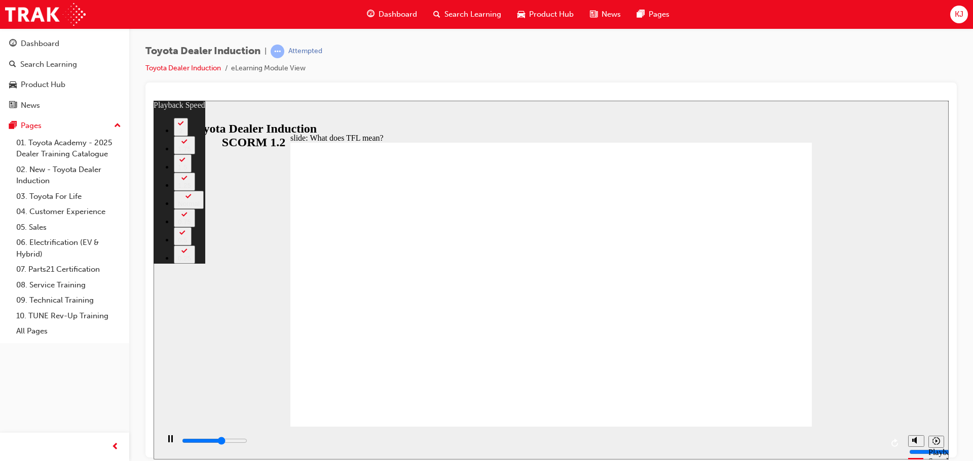
type input "6700"
type input "0"
type input "6900"
type input "0"
type input "7100"
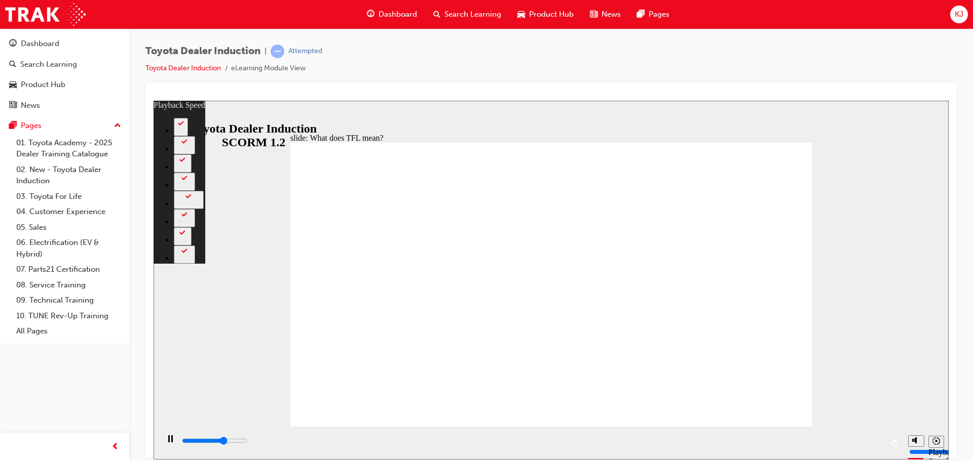
type input "0"
type input "7400"
type input "1"
type input "7700"
type input "1"
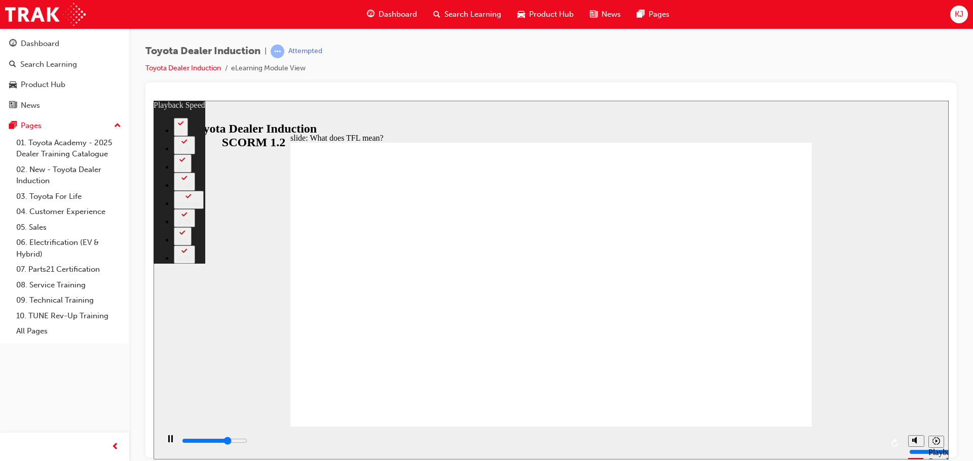
type input "7900"
type input "1"
type input "8200"
type input "2"
type input "8400"
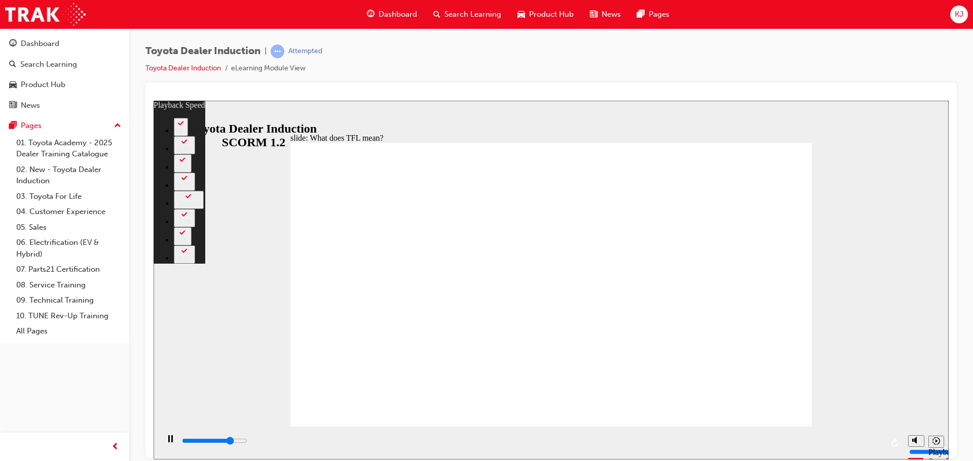
type input "2"
type input "8700"
type input "2"
type input "9000"
type input "2"
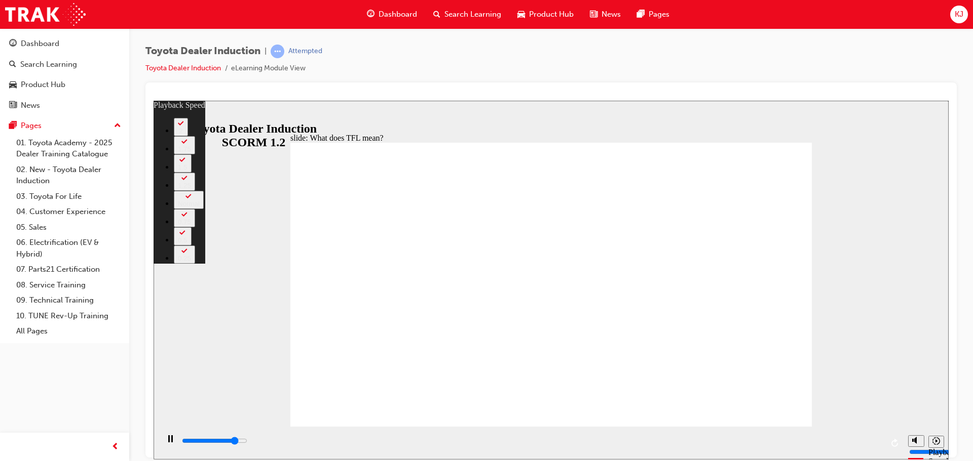
type input "9300"
type input "3"
type input "9400"
type input "3"
type input "9500"
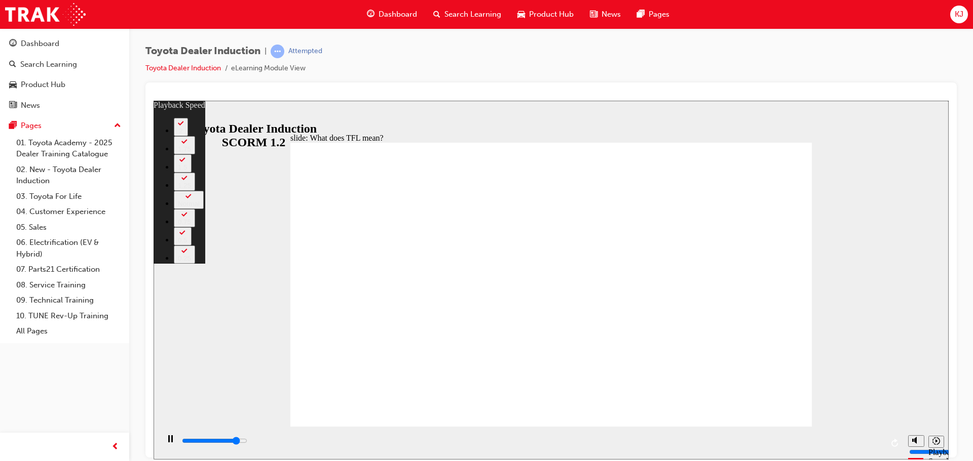
type input "3"
type input "9800"
type input "3"
type input "10000"
type input "3"
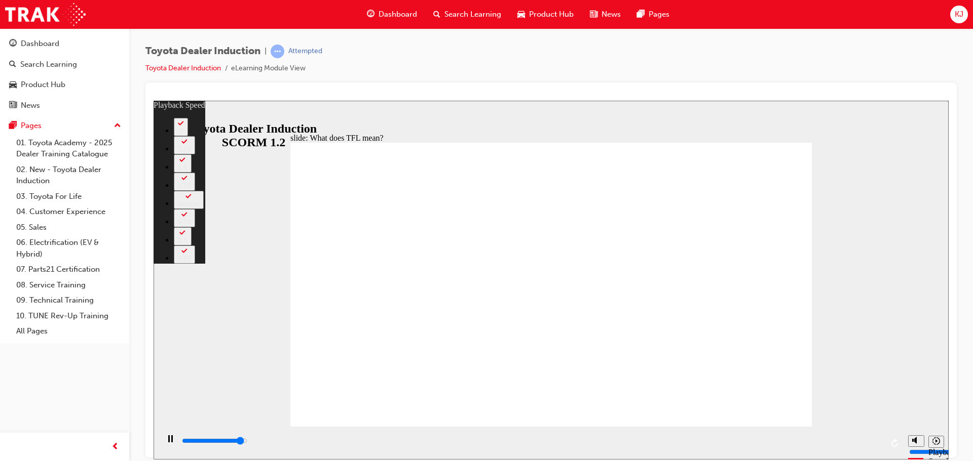
type input "10300"
type input "4"
type input "10600"
type input "4"
type input "10800"
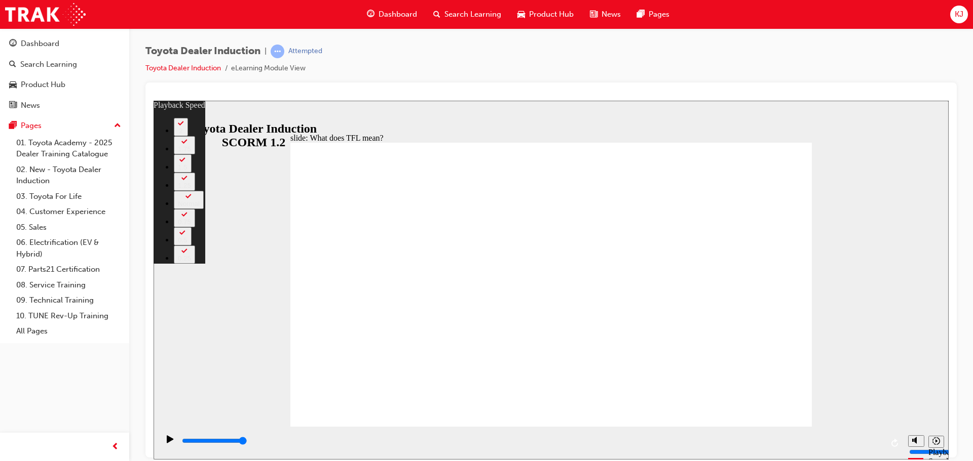
type input "139"
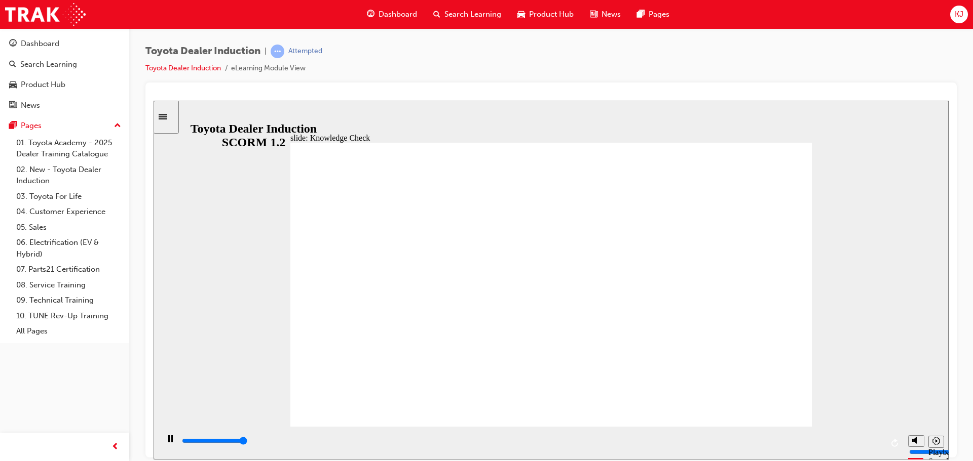
type input "5000"
radio input "true"
click at [871, 446] on div "playback controls" at bounding box center [532, 441] width 702 height 11
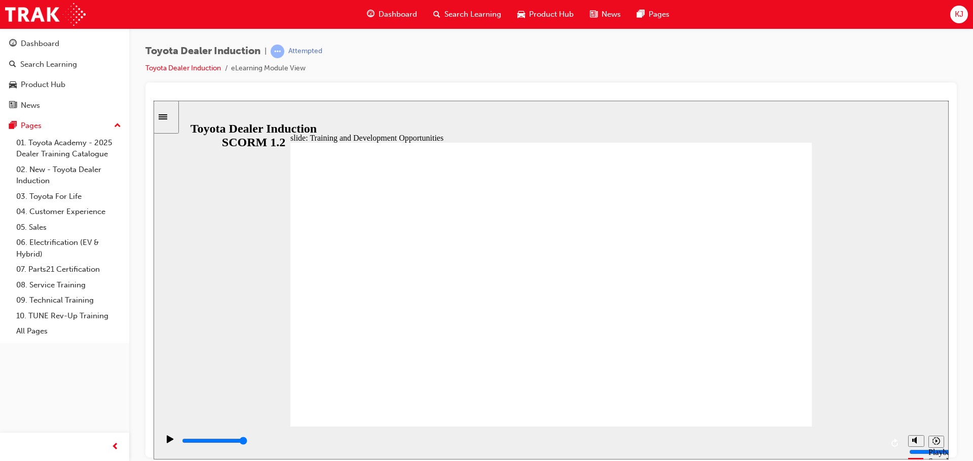
click at [873, 440] on div "playback controls" at bounding box center [532, 441] width 702 height 11
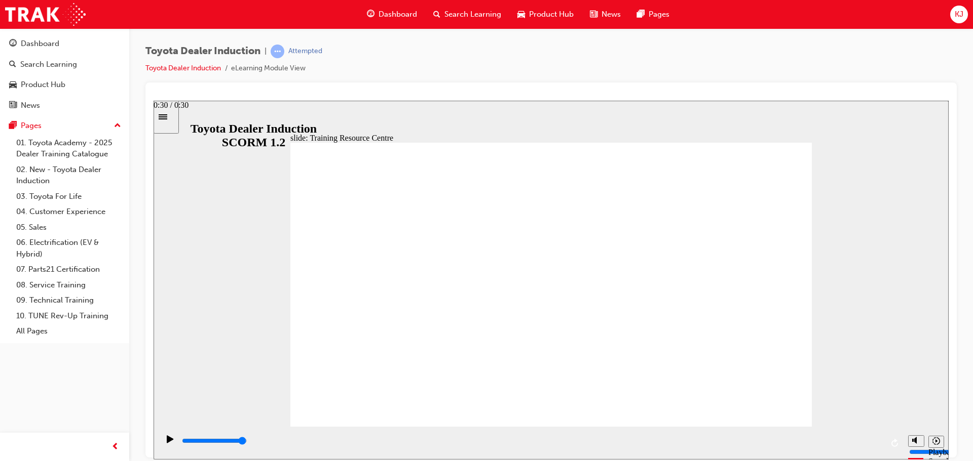
click at [869, 444] on div "playback controls" at bounding box center [532, 441] width 702 height 11
type input "3700"
radio input "true"
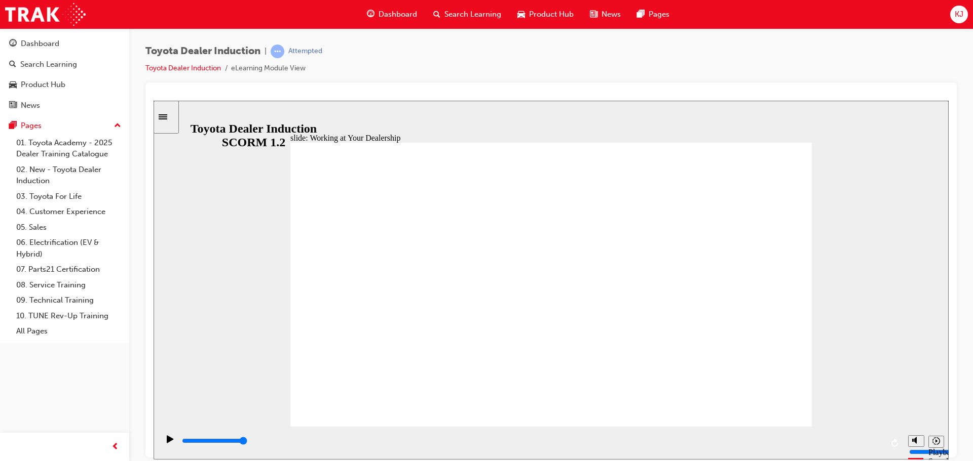
click at [697, 355] on span "Rectangle 1" at bounding box center [550, 288] width 521 height 293
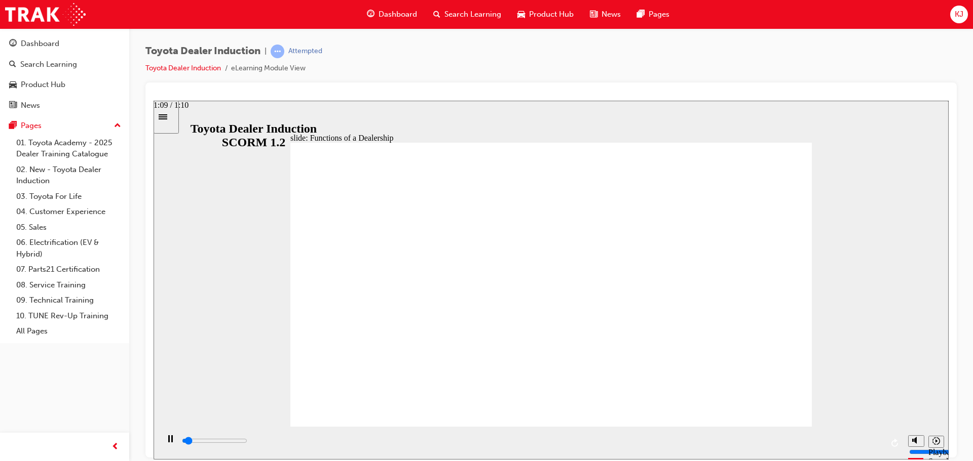
click at [873, 444] on div "playback controls" at bounding box center [532, 441] width 702 height 11
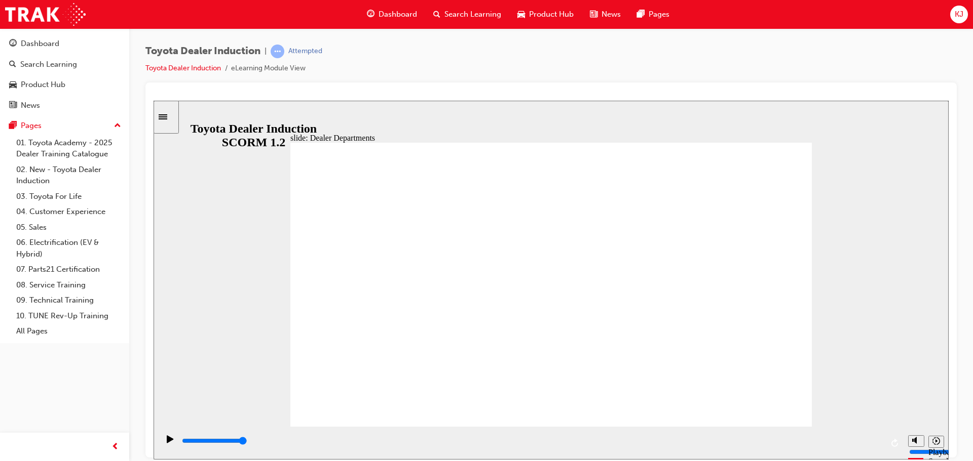
click at [868, 447] on div "playback controls" at bounding box center [532, 441] width 702 height 11
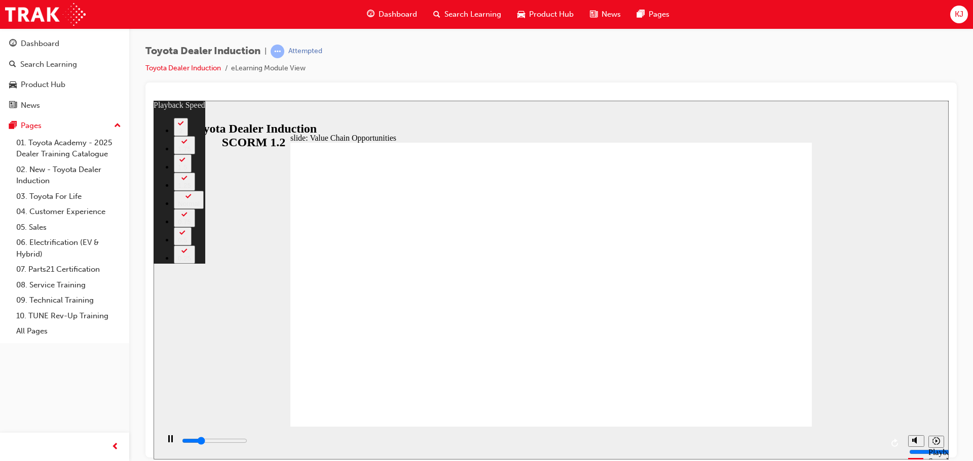
type input "3000"
type input "0"
type input "3200"
type input "0"
type input "3500"
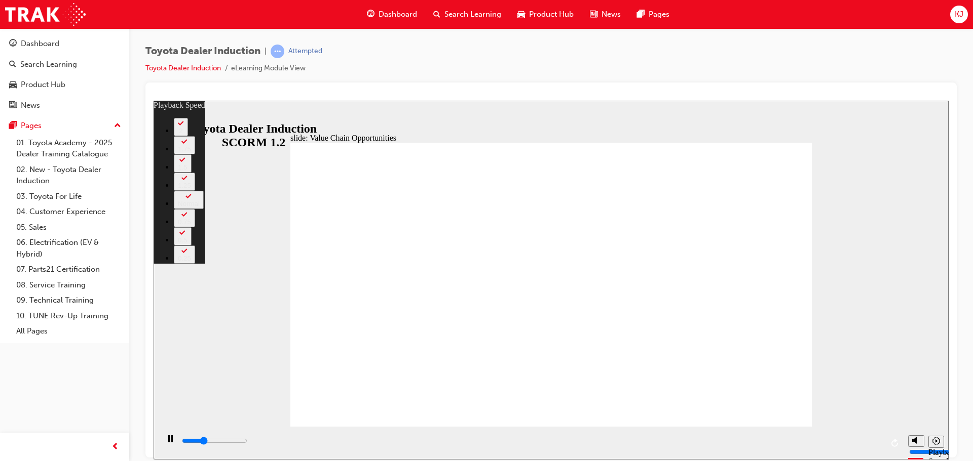
type input "1"
type input "3800"
type input "1"
type input "4000"
type input "1"
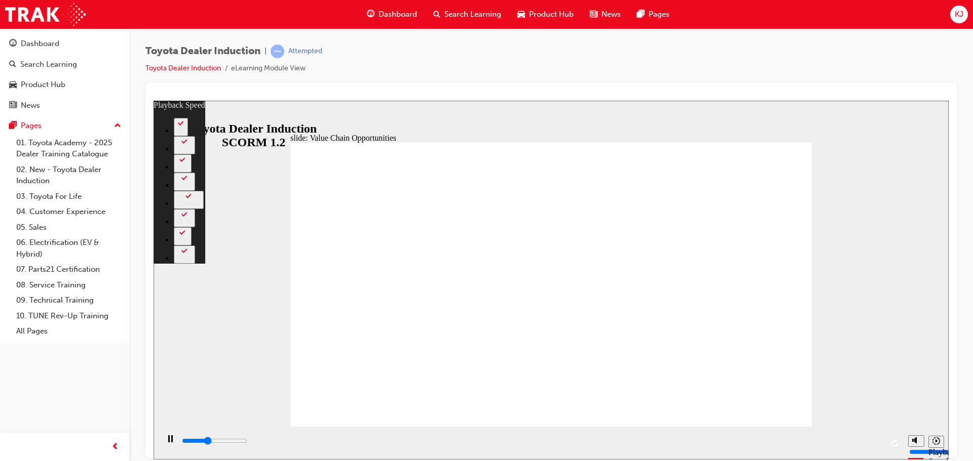
type input "4300"
type input "1"
type input "4600"
type input "2"
type input "4800"
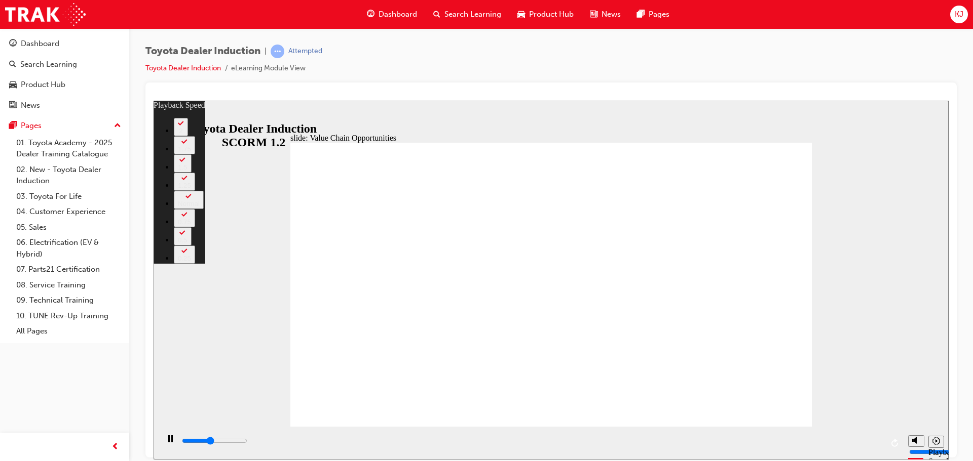
type input "2"
type input "5100"
type input "2"
type input "5400"
type input "2"
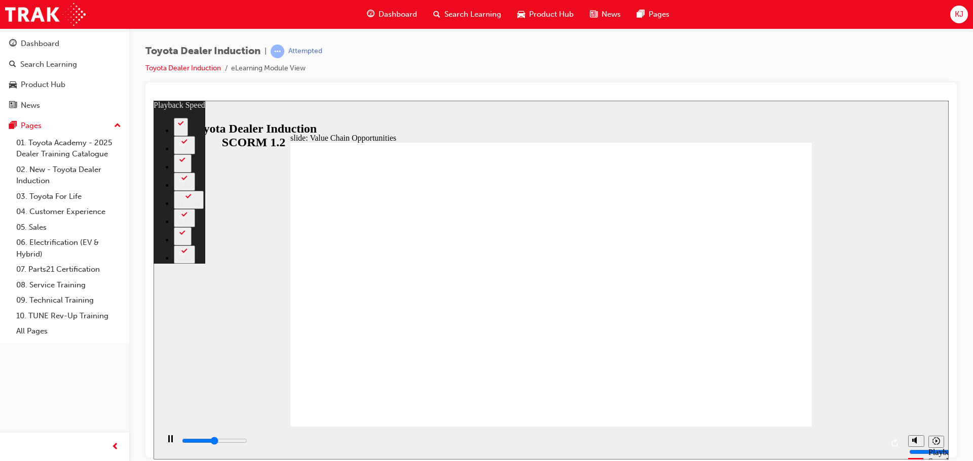
type input "5600"
type input "3"
type input "5900"
type input "3"
type input "6200"
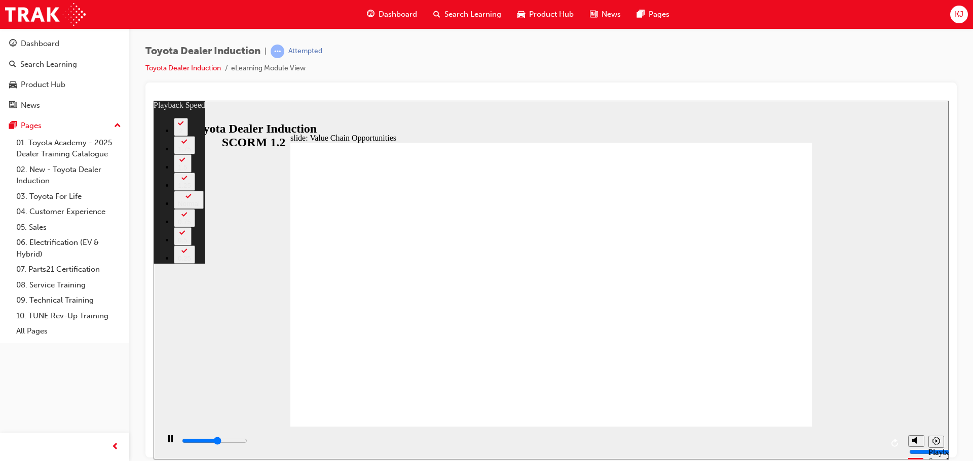
type input "3"
type input "6400"
type input "3"
type input "6700"
type input "4"
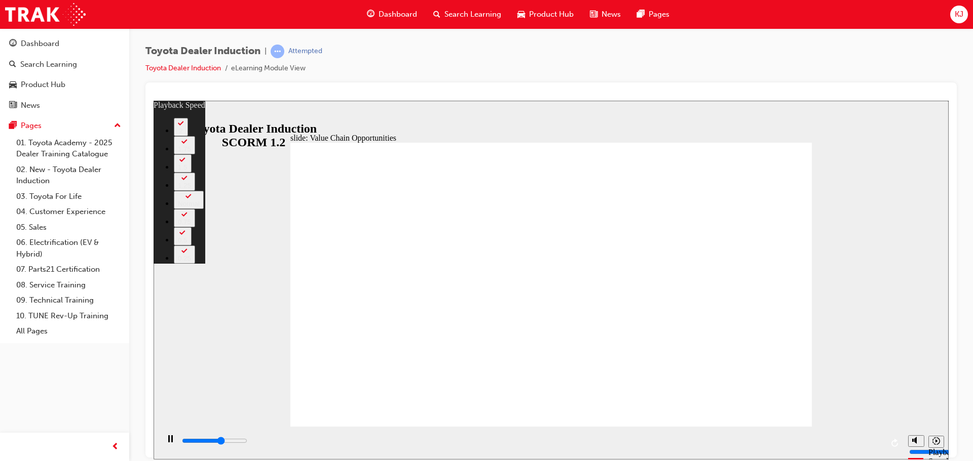
type input "7000"
type input "4"
type input "7200"
type input "4"
type input "7500"
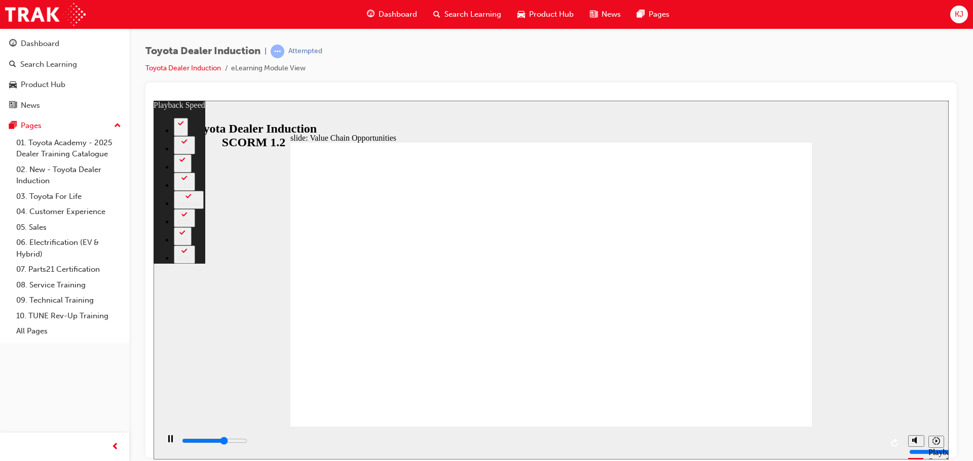
type input "4"
type input "7700"
type input "5"
type input "8000"
type input "5"
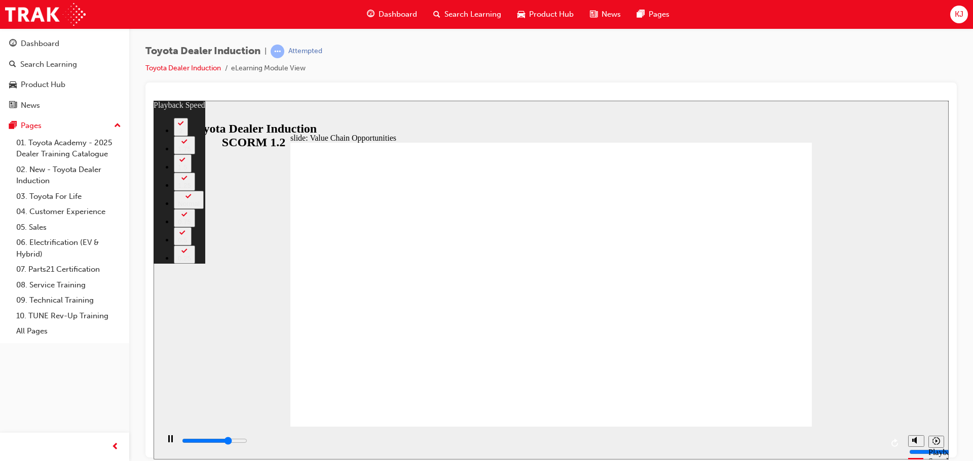
type input "8300"
type input "5"
type input "8600"
type input "6"
type input "8800"
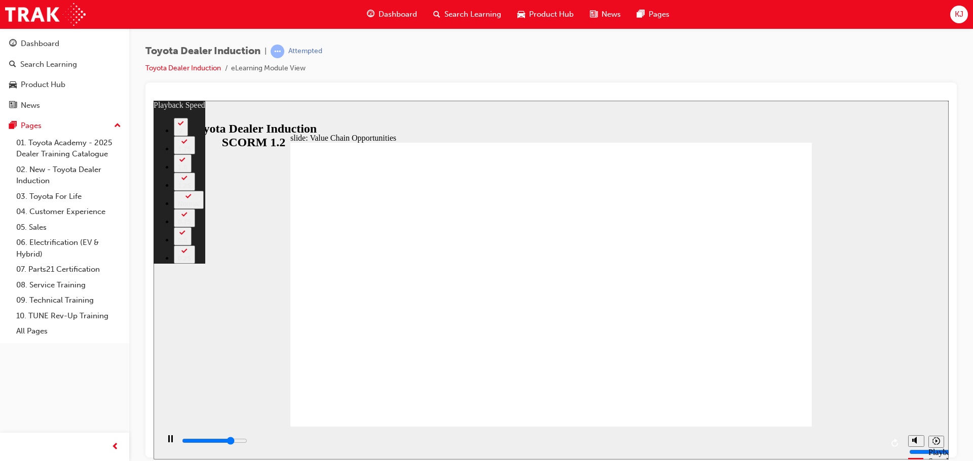
type input "6"
type input "9100"
type input "6"
type input "9300"
type input "6"
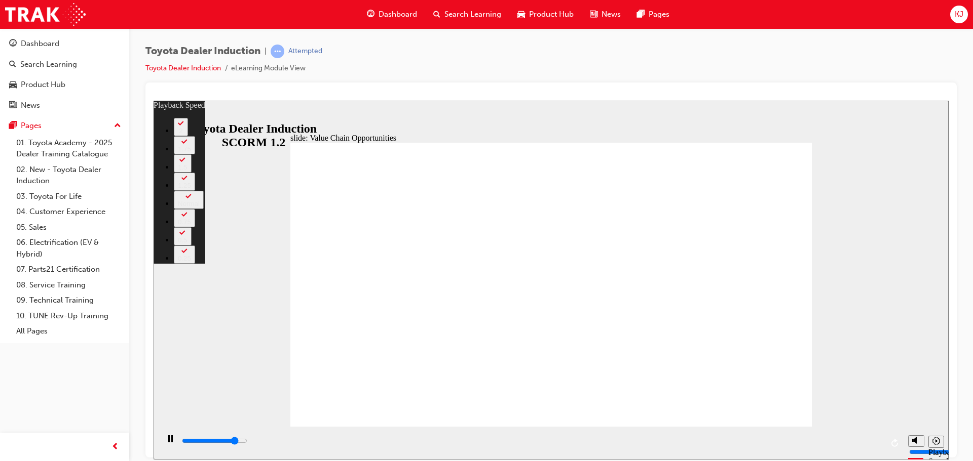
type input "9600"
type input "7"
type input "9900"
type input "7"
type input "10200"
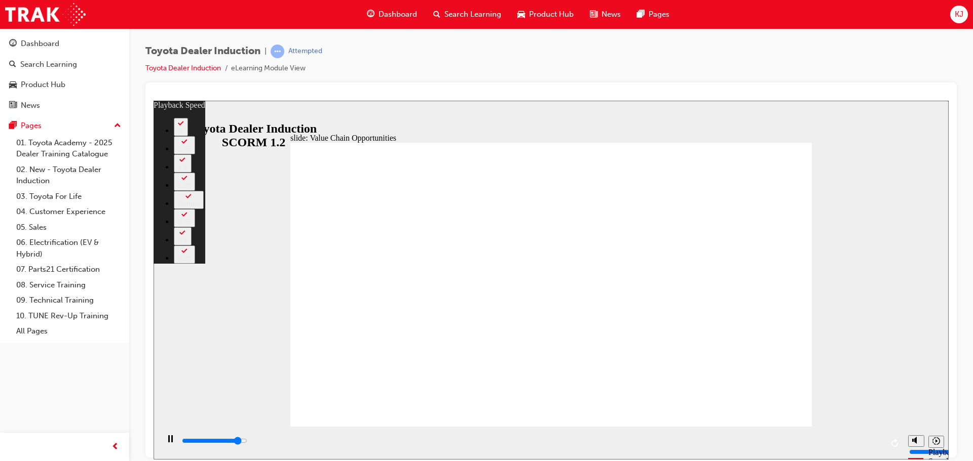
type input "7"
type input "10400"
type input "7"
type input "10700"
type input "8"
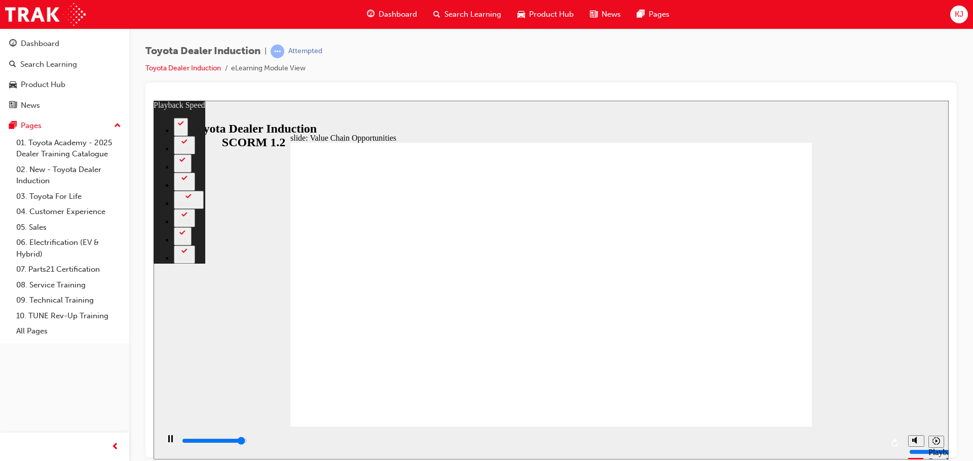
type input "11000"
type input "8"
type input "11200"
type input "8"
type input "11300"
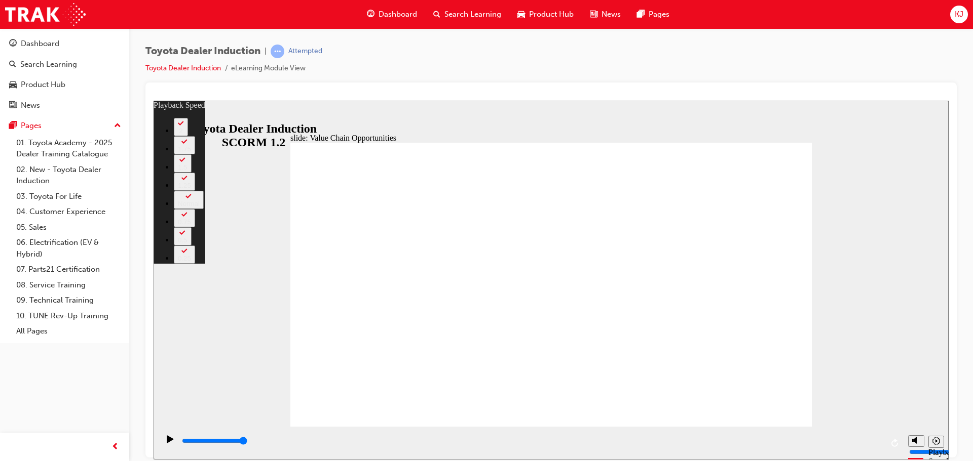
type input "64"
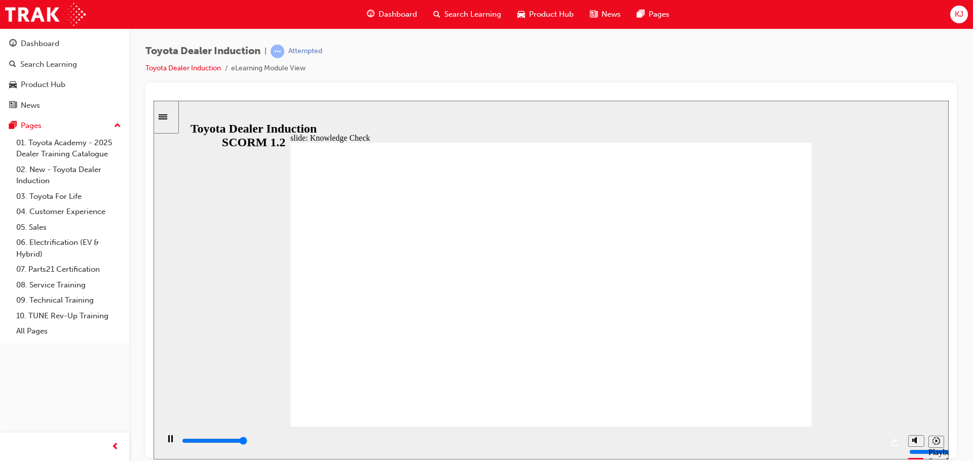
type input "5000"
radio input "true"
type input "5000"
radio input "true"
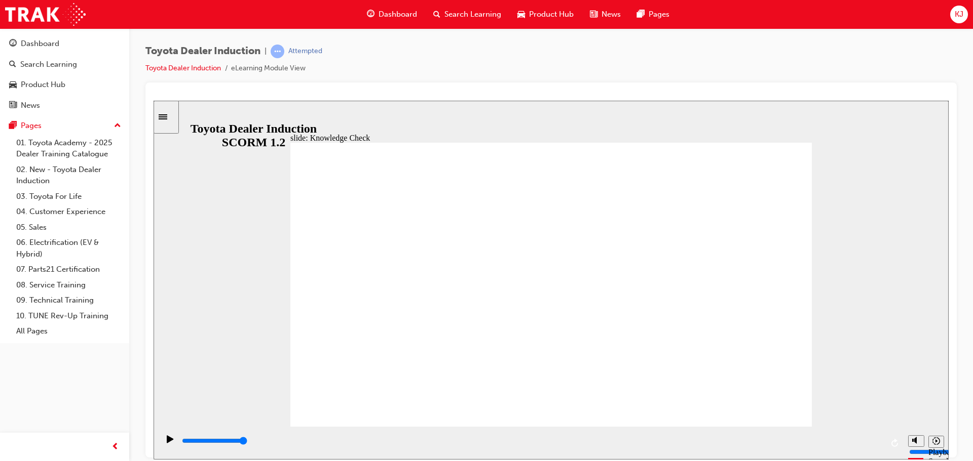
click at [247, 443] on input "slide progress" at bounding box center [214, 441] width 65 height 8
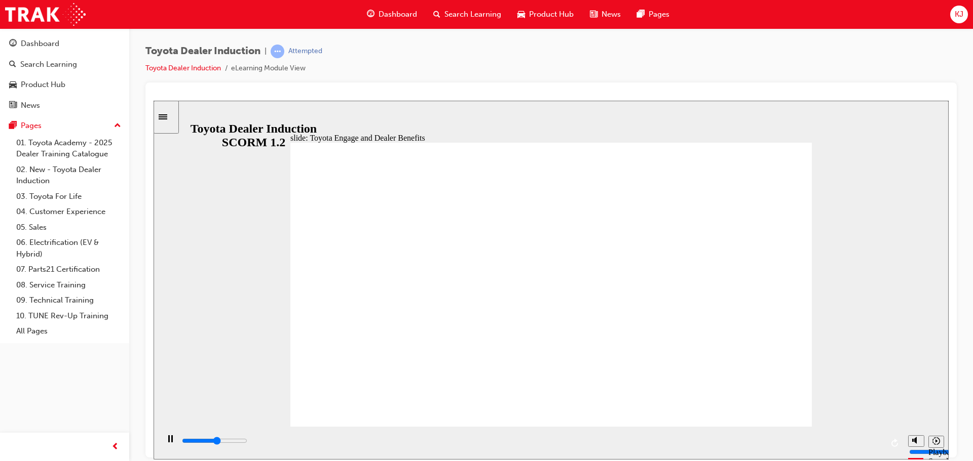
click at [867, 445] on div "playback controls" at bounding box center [532, 441] width 702 height 11
click at [842, 441] on div "playback controls" at bounding box center [532, 441] width 702 height 11
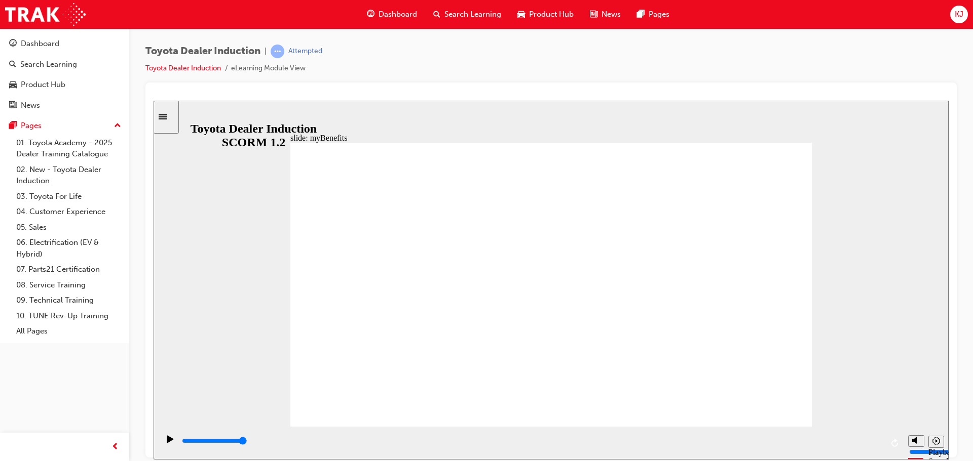
click at [834, 441] on div "playback controls" at bounding box center [532, 441] width 702 height 11
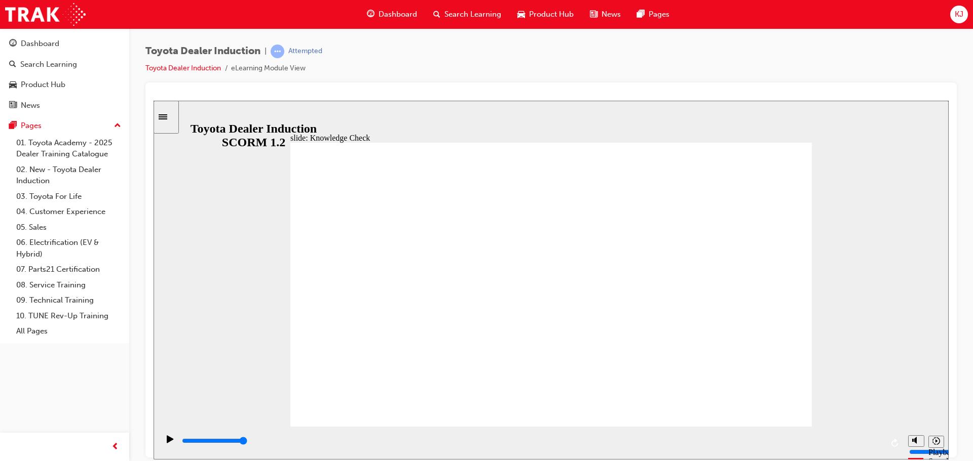
type input "3000"
type input "t"
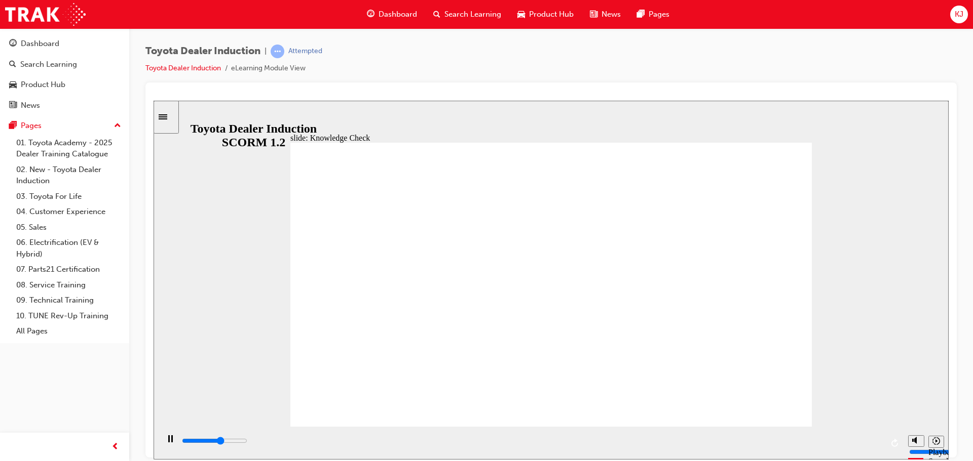
type input "t"
type input "3500"
type input "to"
type input "3600"
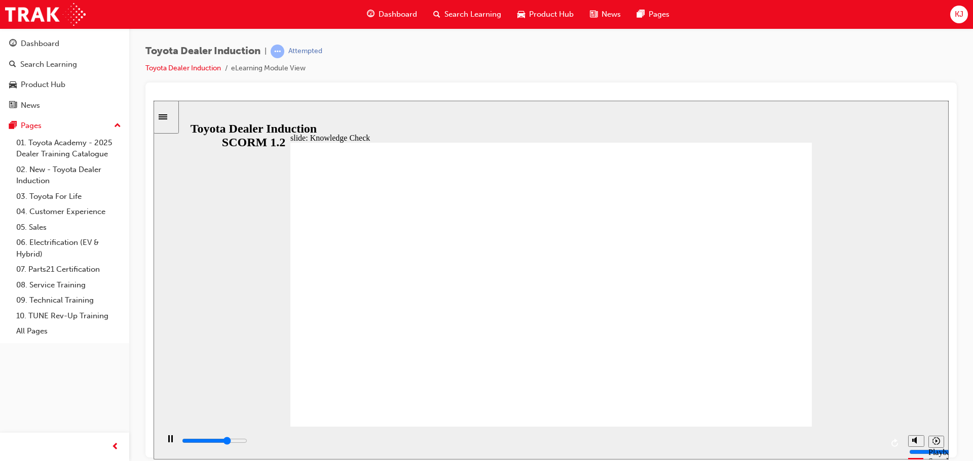
type input "toy"
type input "3800"
type input "toyo"
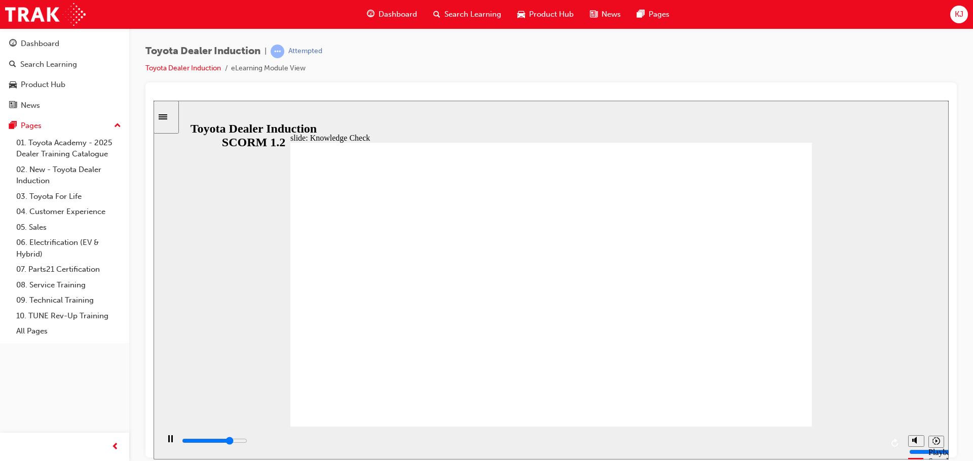
type input "3800"
type input "toyot"
type input "4200"
type input "toyota"
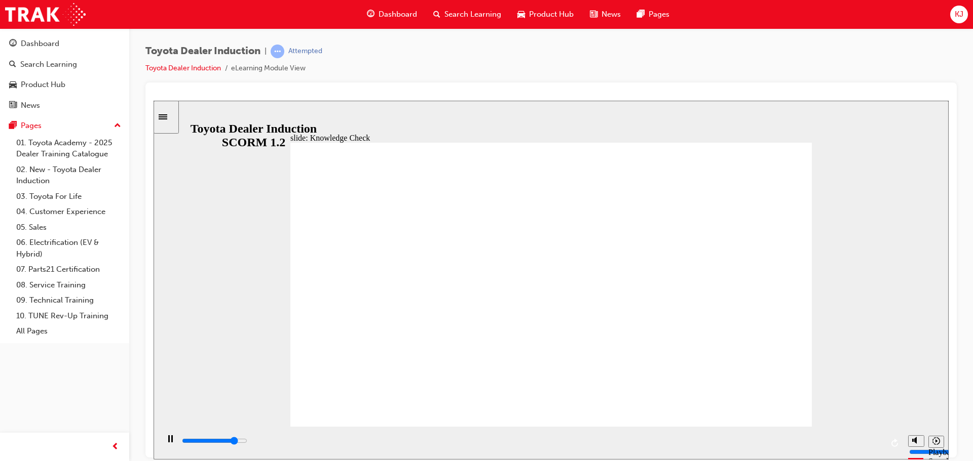
type input "toyota"
type input "4500"
type input "toyota"
type input "4700"
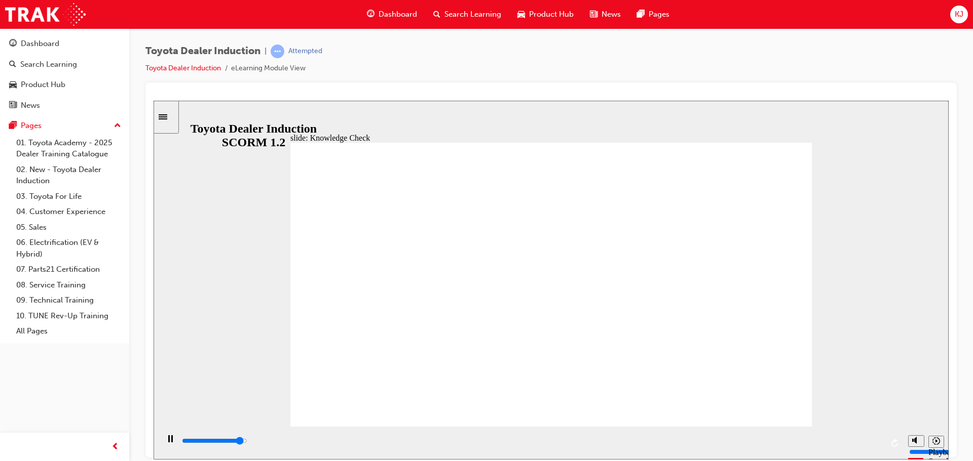
type input "toyota e"
type input "4900"
type input "toyota en"
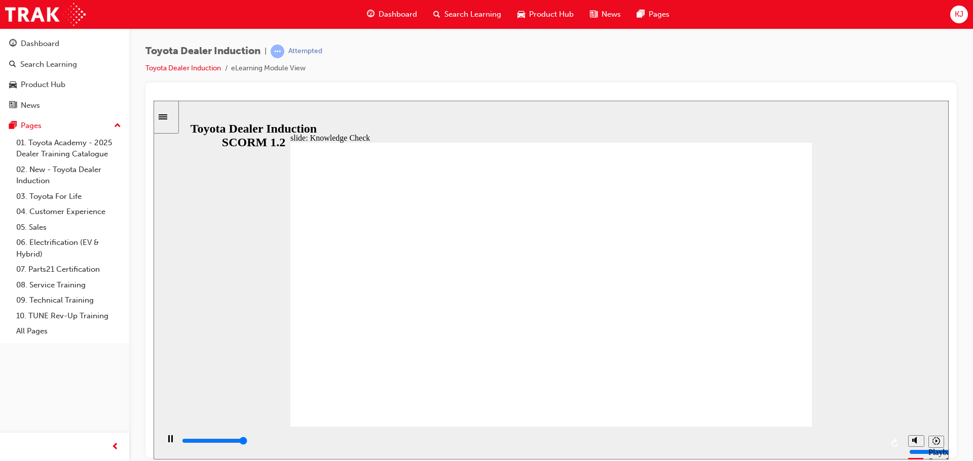
type input "5000"
type input "toyota eng"
type input "toyota enga"
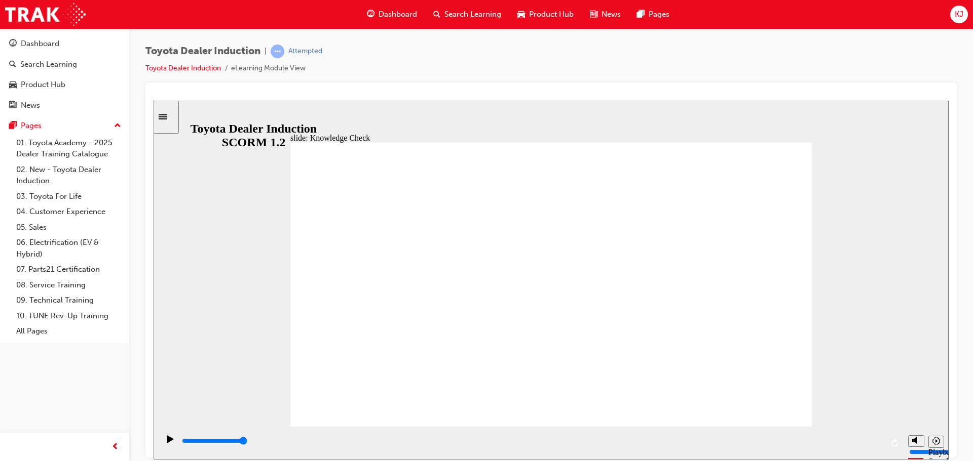
type input "toyota engag"
type input "toyota engage"
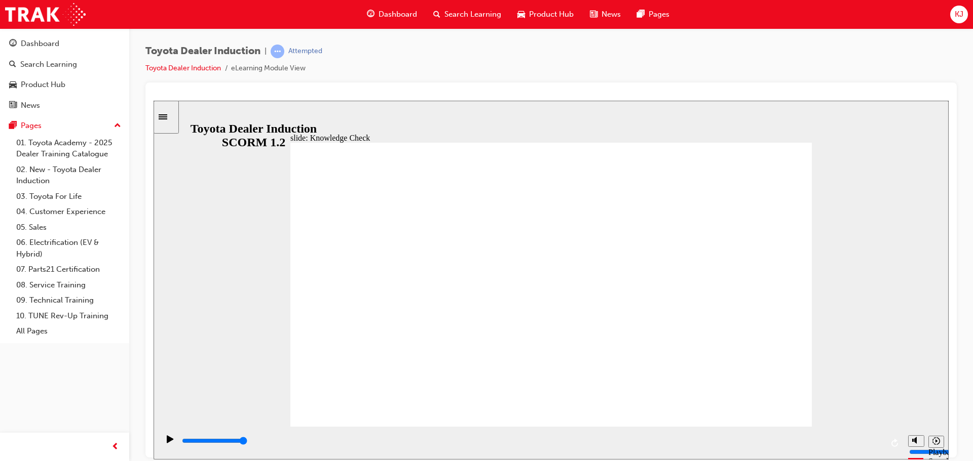
type input "toyota engage"
type input "toyota engage a"
type input "toyota engage ap"
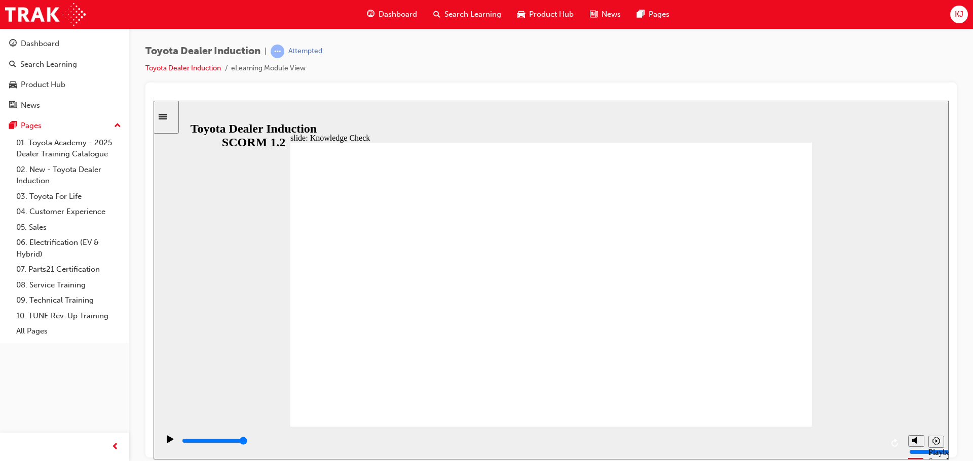
type input "toyota engage app"
click at [247, 442] on input "slide progress" at bounding box center [214, 441] width 65 height 8
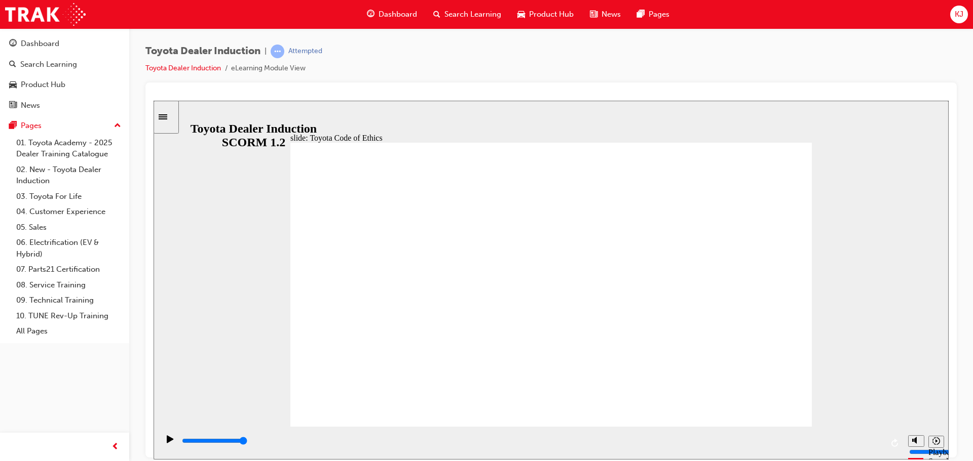
click at [871, 441] on div "playback controls" at bounding box center [532, 441] width 702 height 11
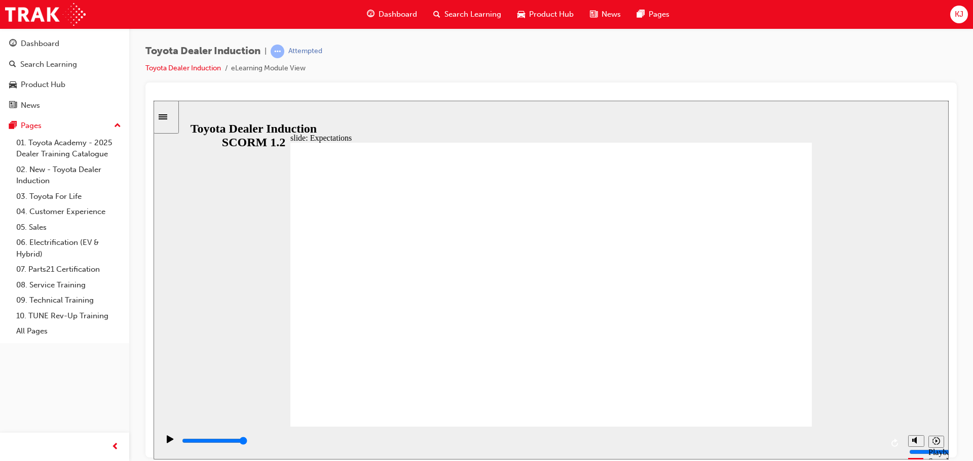
click at [173, 439] on div "Play (Ctrl+Alt+P)" at bounding box center [170, 443] width 17 height 17
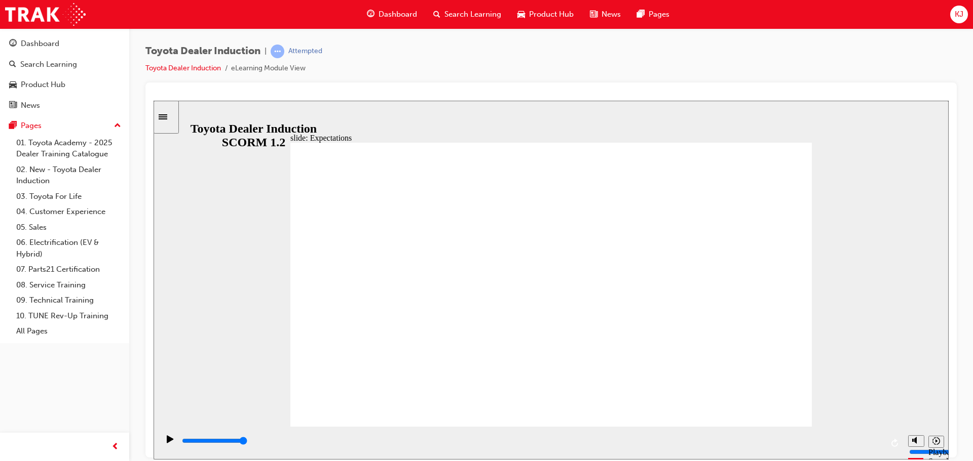
click at [171, 444] on div "Play (Ctrl+Alt+P)" at bounding box center [170, 443] width 17 height 17
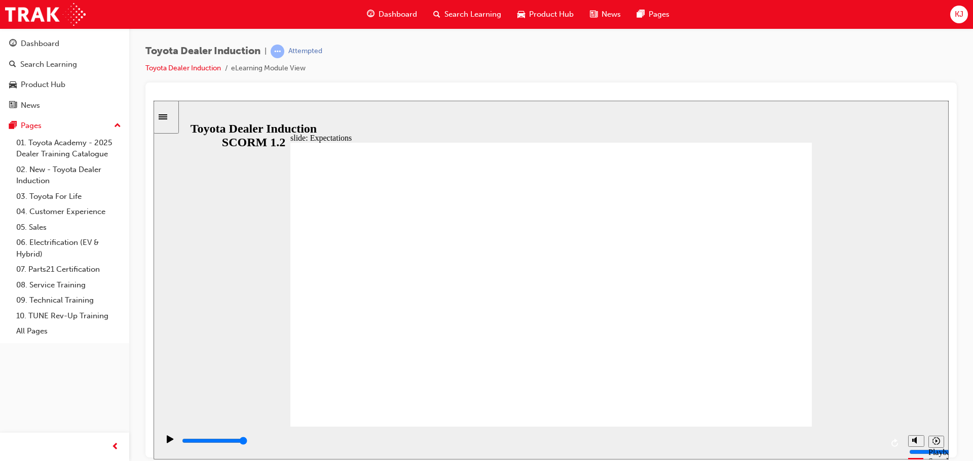
type input "6000"
checkbox input "true"
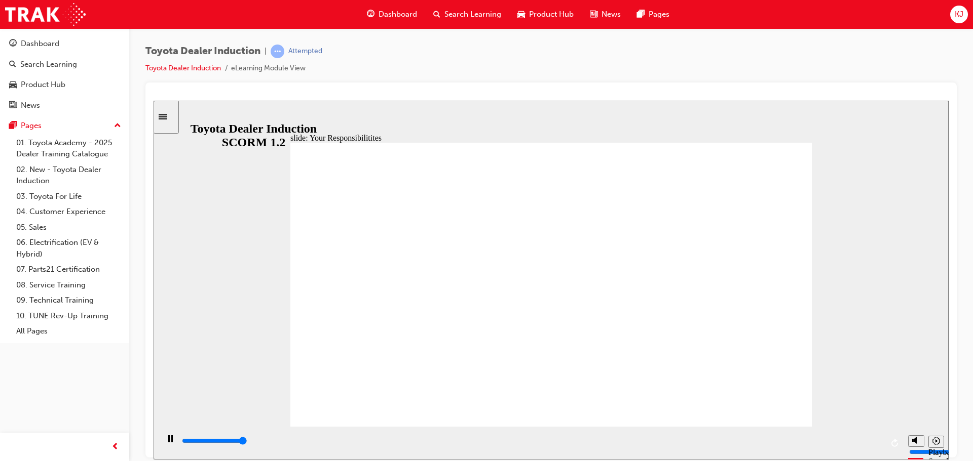
type input "8400"
checkbox input "true"
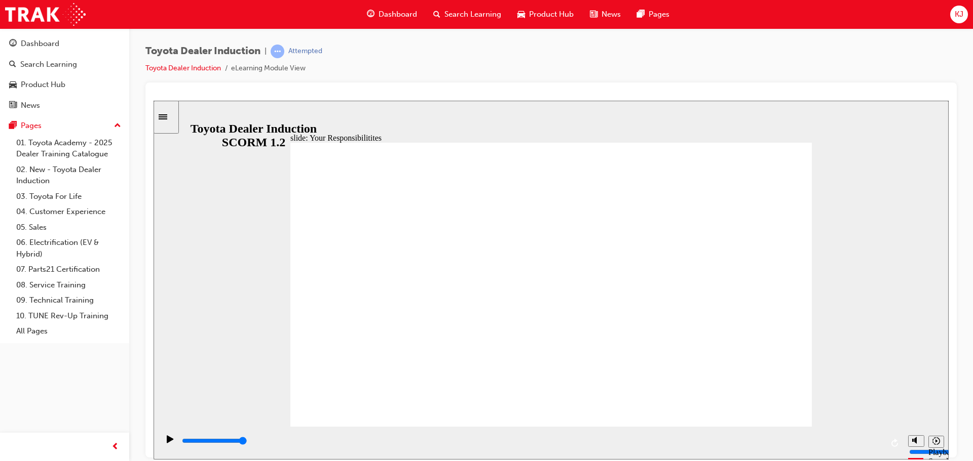
checkbox input "true"
click at [247, 442] on input "slide progress" at bounding box center [214, 441] width 65 height 8
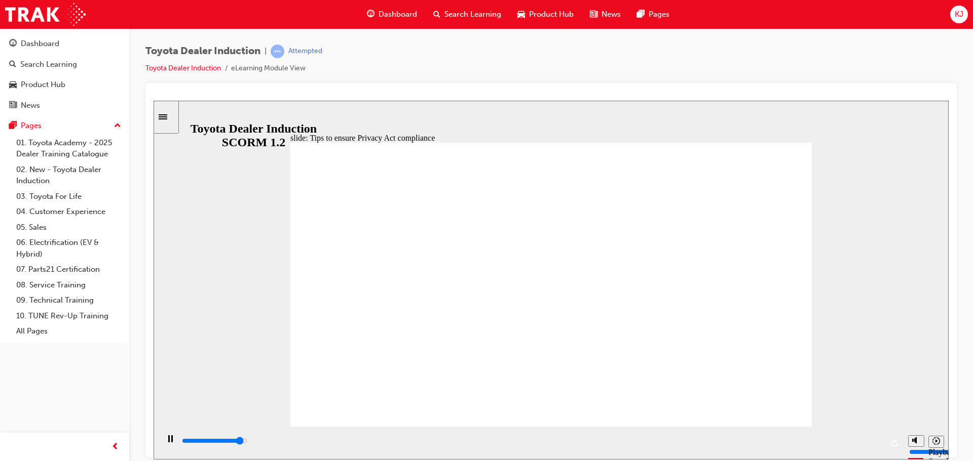
click at [871, 445] on div "playback controls" at bounding box center [532, 441] width 702 height 11
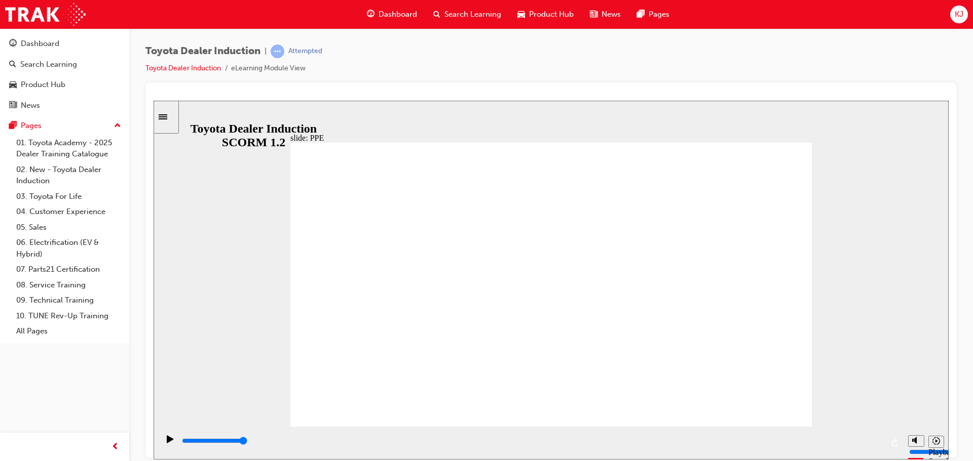
click at [247, 443] on input "slide progress" at bounding box center [214, 441] width 65 height 8
click at [162, 443] on div "Play (Ctrl+Alt+P)" at bounding box center [170, 443] width 17 height 17
click at [167, 443] on icon "Play (Ctrl+Alt+P)" at bounding box center [170, 439] width 7 height 8
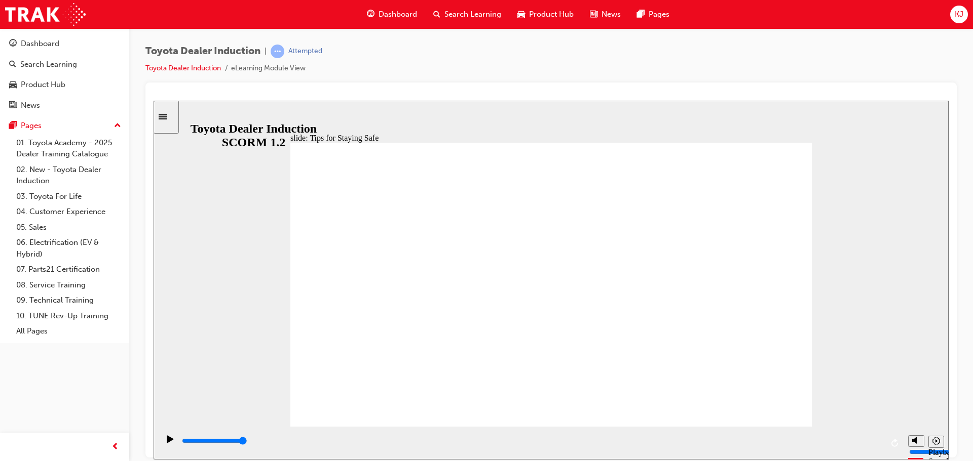
drag, startPoint x: 572, startPoint y: 306, endPoint x: 669, endPoint y: 329, distance: 99.5
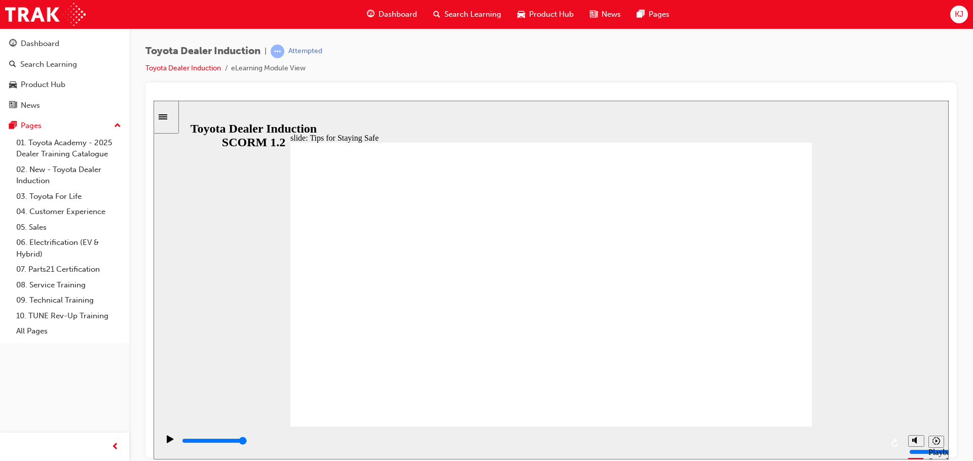
type input "5000"
checkbox input "true"
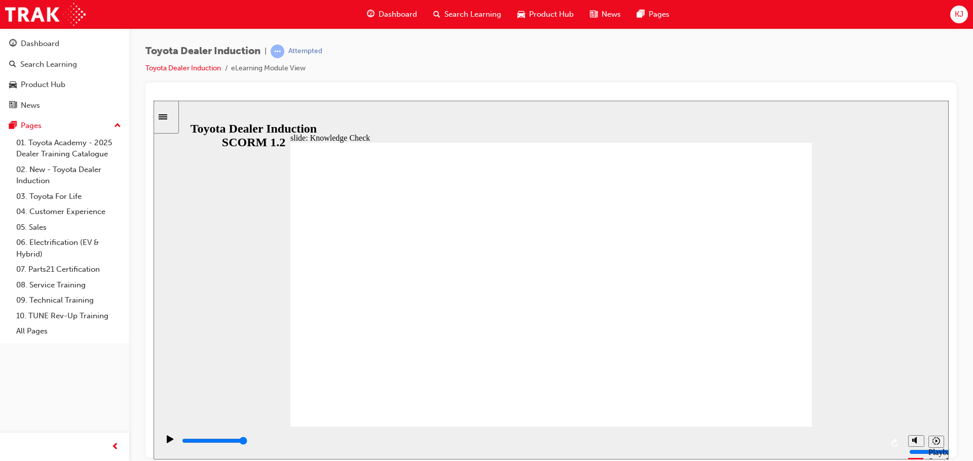
checkbox input "true"
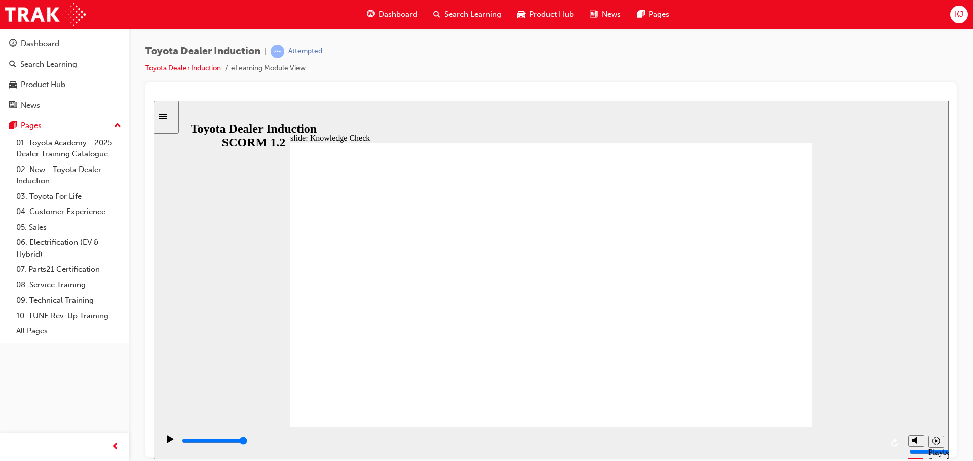
type input "5000"
radio input "true"
type input "5000"
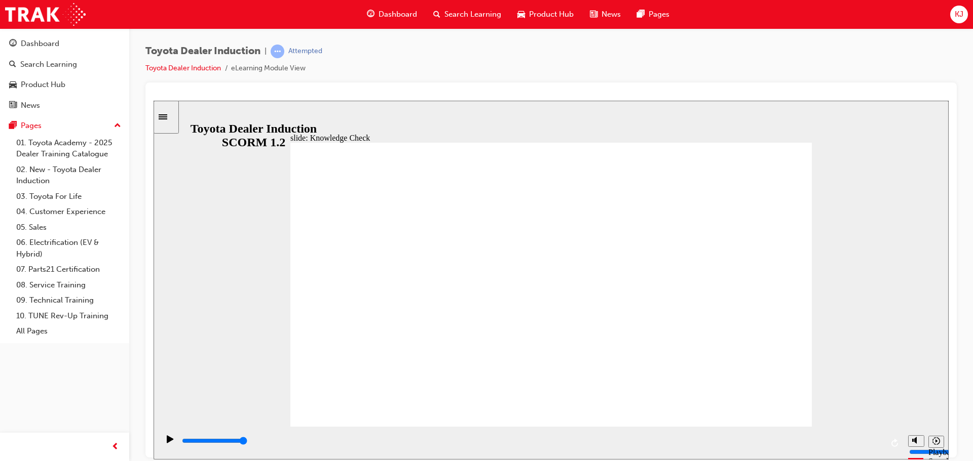
checkbox input "true"
type input "5000"
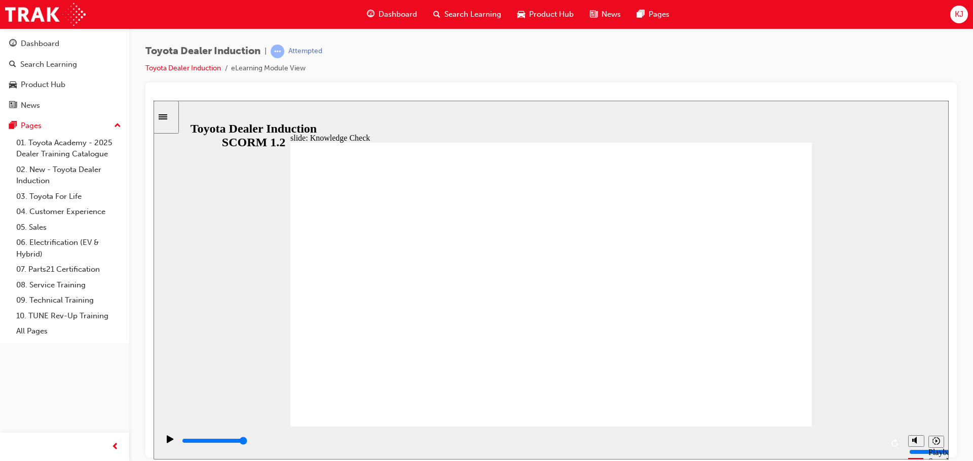
checkbox input "true"
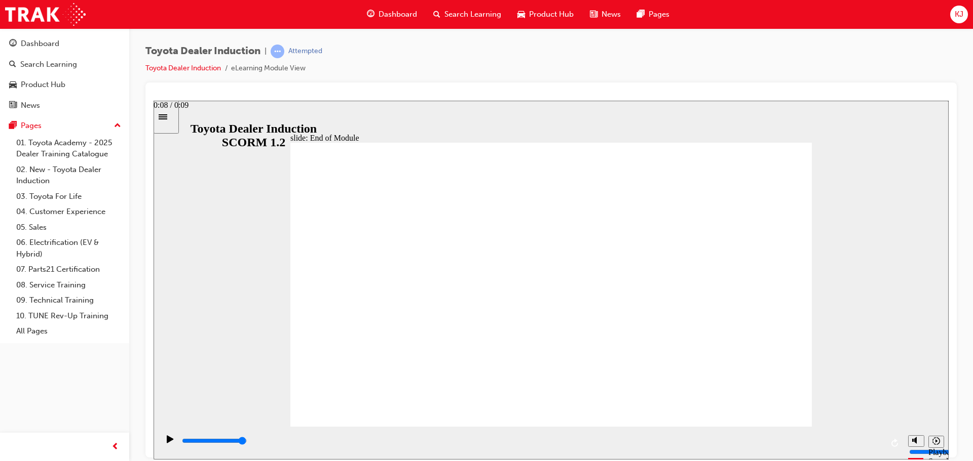
click at [871, 440] on div "playback controls" at bounding box center [532, 441] width 702 height 11
click at [866, 445] on div "playback controls" at bounding box center [532, 441] width 702 height 11
type input "9900"
click at [16, 44] on span "guage-icon" at bounding box center [13, 44] width 8 height 9
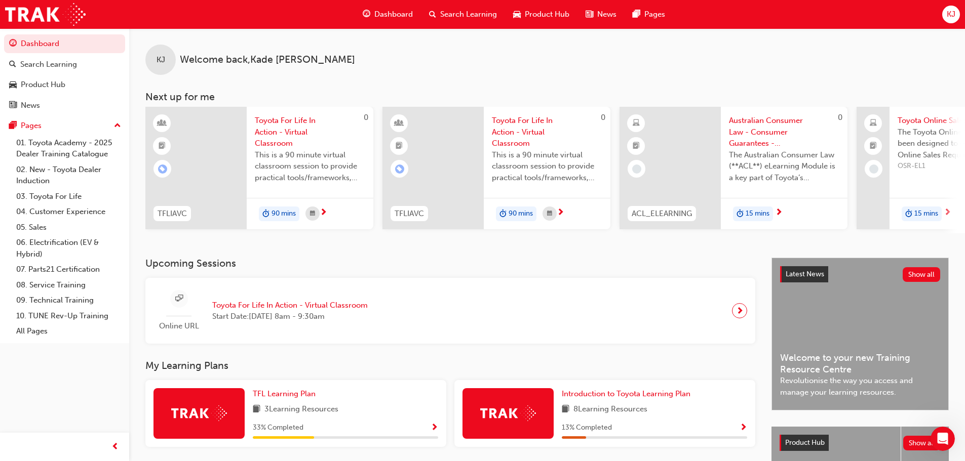
click at [948, 13] on span "KJ" at bounding box center [951, 15] width 9 height 12
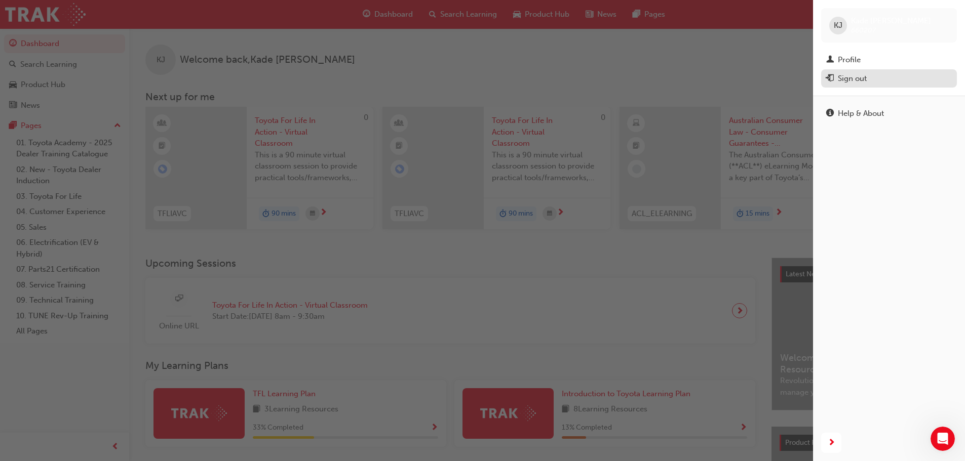
click at [847, 76] on div "Sign out" at bounding box center [852, 79] width 29 height 12
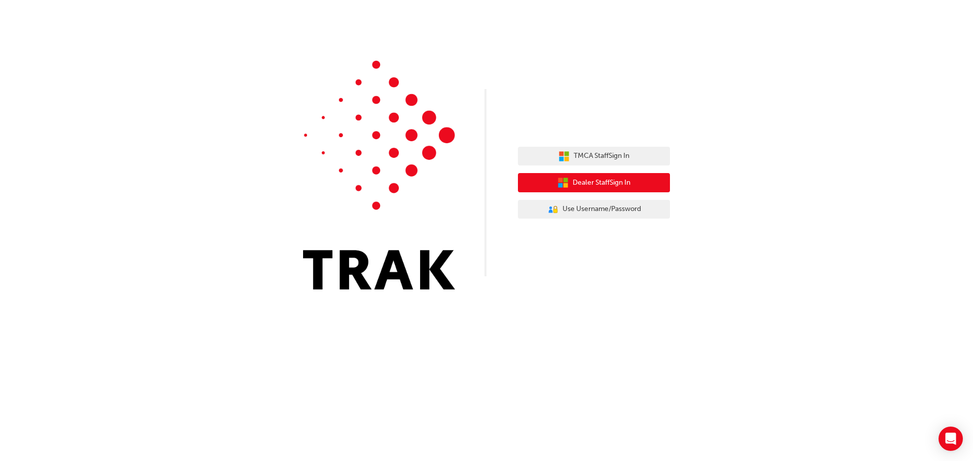
click at [620, 186] on span "Dealer Staff Sign In" at bounding box center [601, 183] width 58 height 12
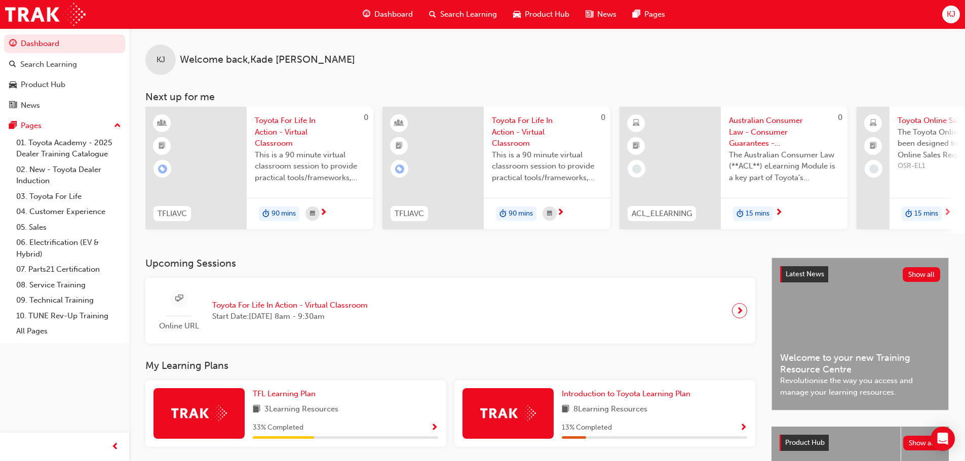
click at [957, 18] on div "KJ" at bounding box center [951, 15] width 18 height 18
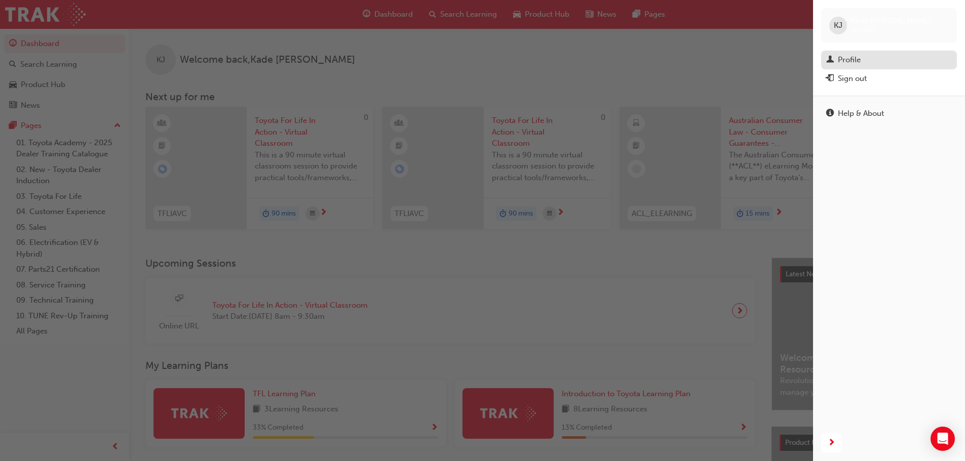
click at [863, 58] on div "Profile" at bounding box center [889, 60] width 126 height 13
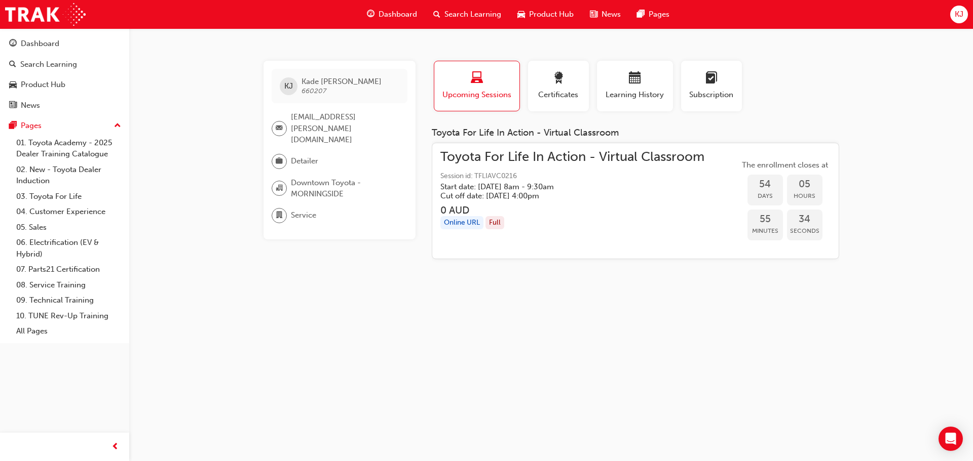
click at [955, 16] on span "KJ" at bounding box center [958, 15] width 9 height 12
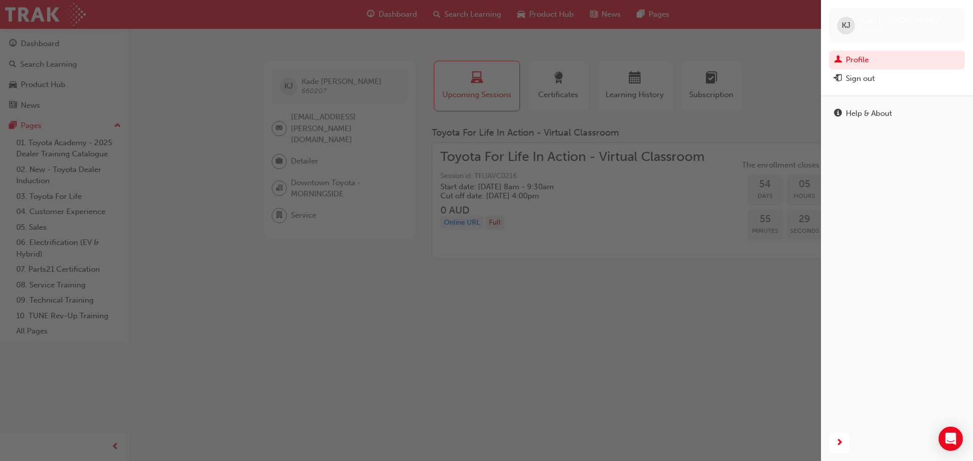
click at [844, 29] on span "KJ" at bounding box center [845, 26] width 9 height 12
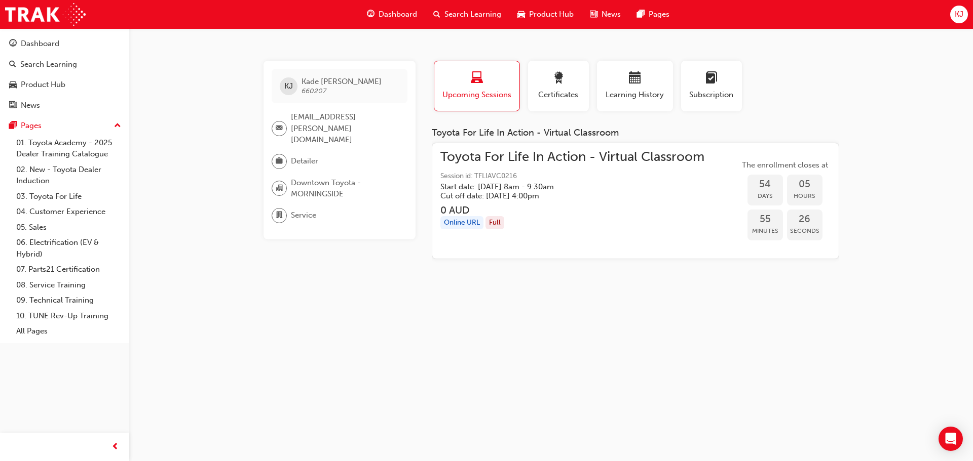
click at [955, 16] on span "KJ" at bounding box center [958, 15] width 9 height 12
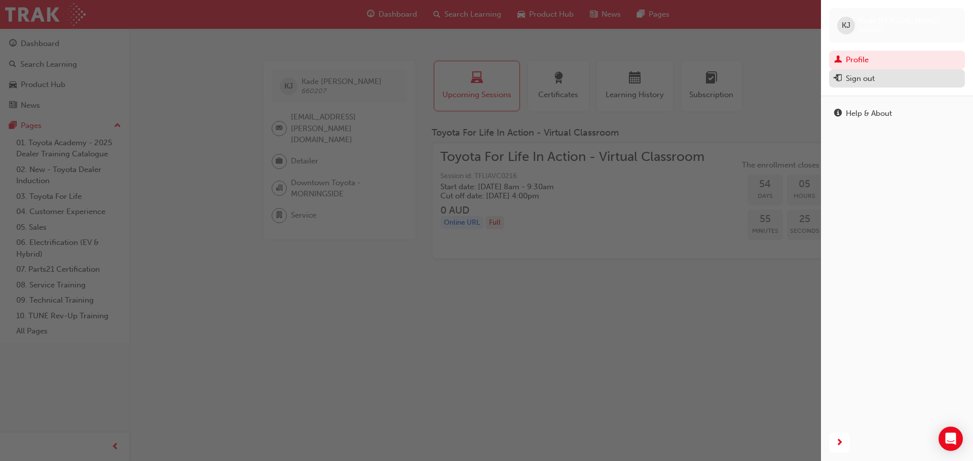
click at [864, 83] on div "Sign out" at bounding box center [859, 79] width 29 height 12
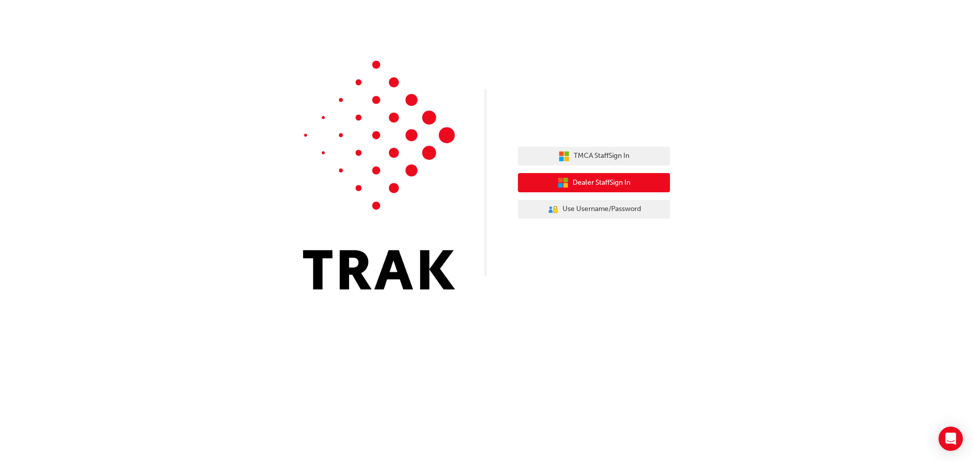
click at [594, 189] on button "Dealer Staff Sign In" at bounding box center [594, 182] width 152 height 19
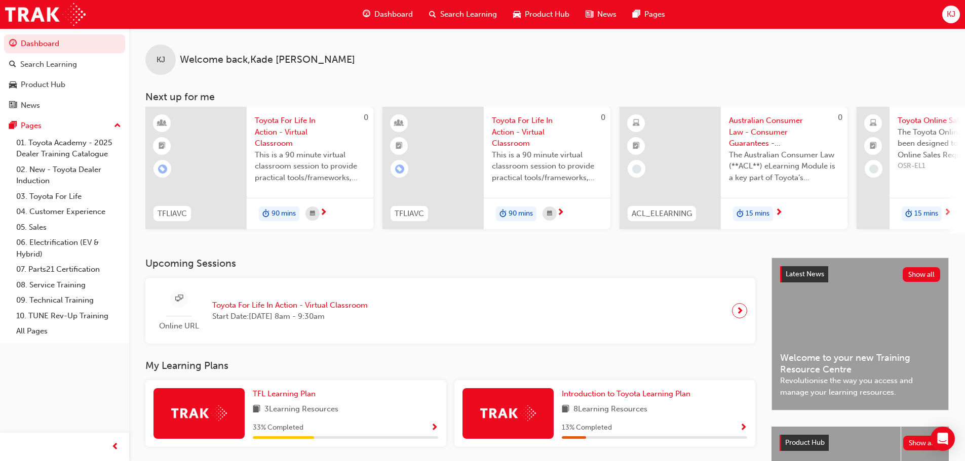
drag, startPoint x: 952, startPoint y: 13, endPoint x: 878, endPoint y: 3, distance: 74.6
click at [878, 3] on div "Dashboard Search Learning Product Hub News Pages KJ" at bounding box center [482, 14] width 965 height 29
click at [947, 13] on span "KJ" at bounding box center [951, 15] width 9 height 12
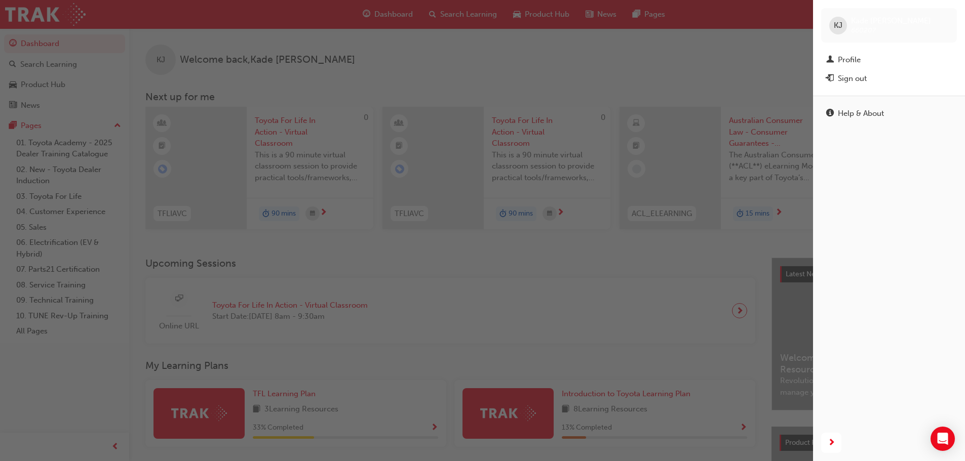
click at [842, 27] on span "KJ" at bounding box center [838, 26] width 9 height 12
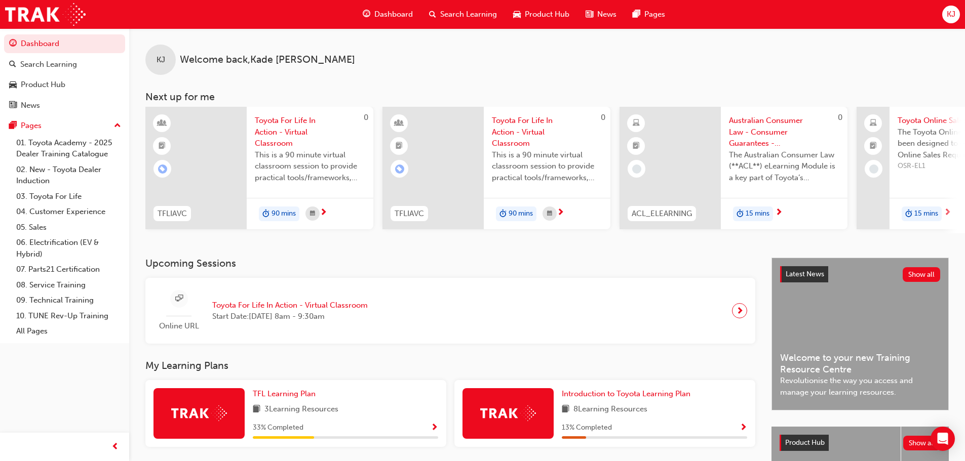
click at [947, 12] on span "KJ" at bounding box center [951, 15] width 9 height 12
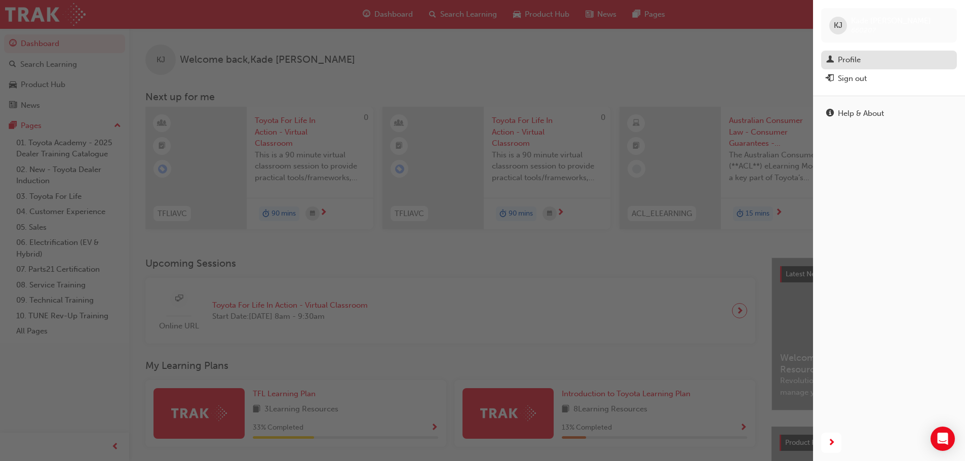
click at [854, 55] on div "Profile" at bounding box center [849, 60] width 23 height 12
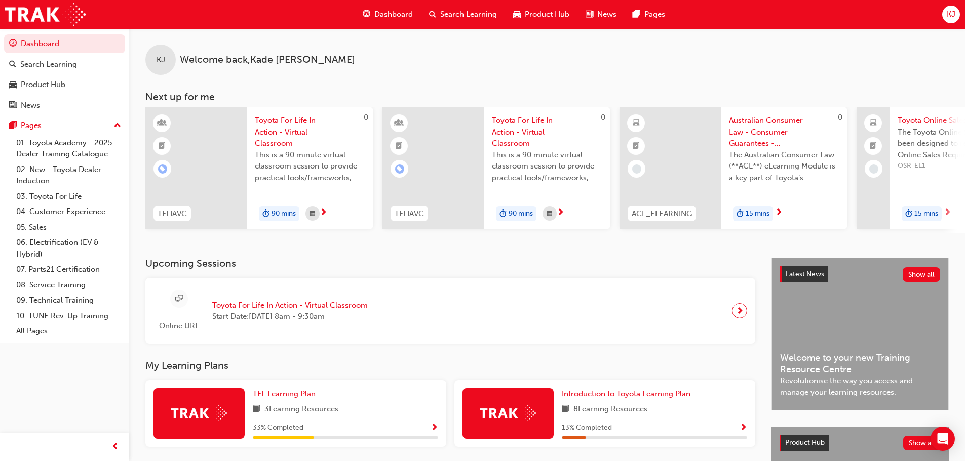
click at [950, 12] on span "KJ" at bounding box center [951, 15] width 9 height 12
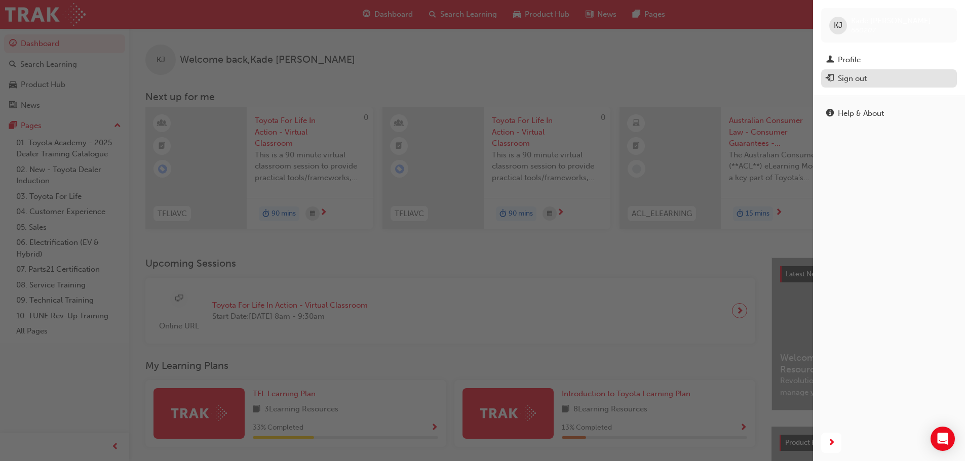
click at [843, 73] on div "Sign out" at bounding box center [852, 79] width 29 height 12
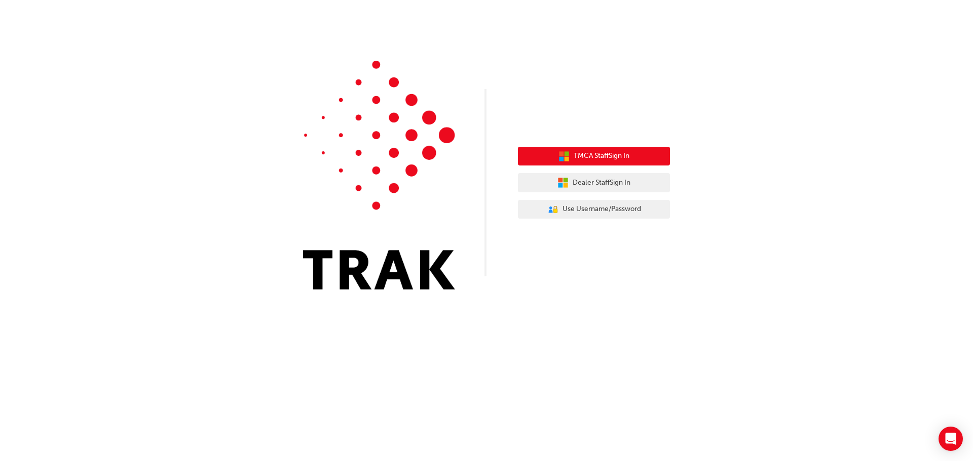
click at [603, 152] on span "TMCA Staff Sign In" at bounding box center [601, 156] width 56 height 12
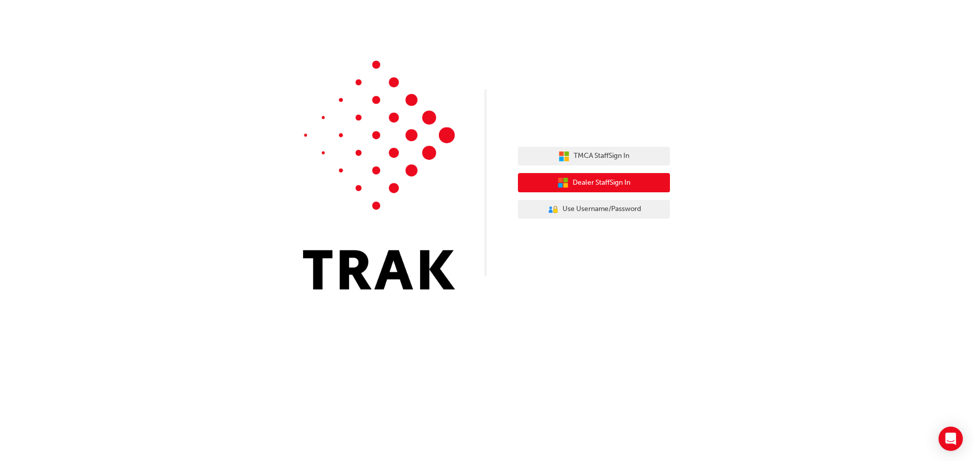
click at [629, 185] on span "Dealer Staff Sign In" at bounding box center [601, 183] width 58 height 12
